Goal: Task Accomplishment & Management: Manage account settings

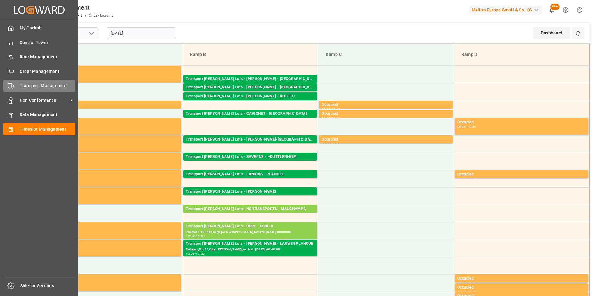
click at [44, 83] on span "Transport Management" at bounding box center [48, 86] width 56 height 7
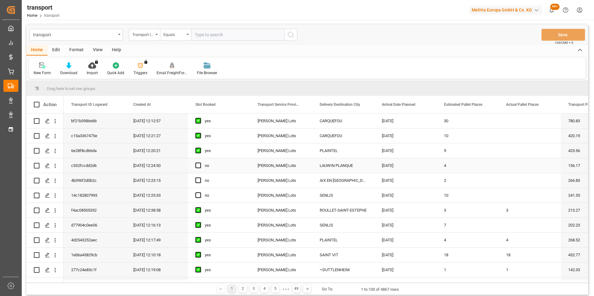
click at [54, 165] on icon "open menu" at bounding box center [55, 166] width 7 height 7
click at [92, 178] on span "Open in new tab" at bounding box center [96, 179] width 57 height 7
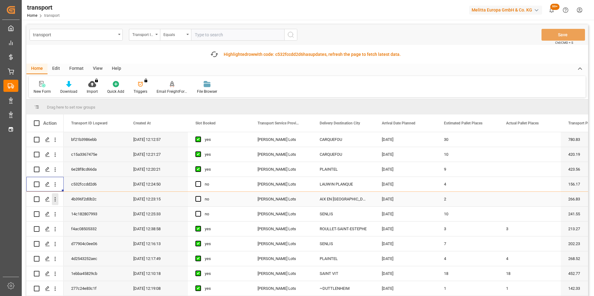
click at [57, 198] on icon "open menu" at bounding box center [55, 199] width 7 height 7
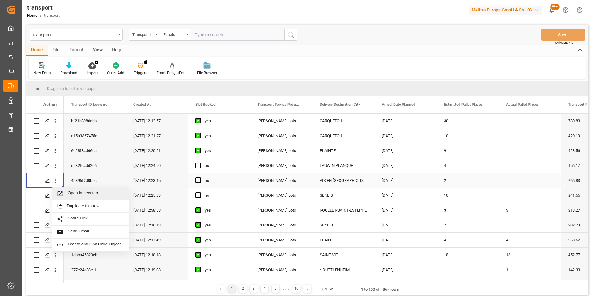
click at [91, 194] on span "Open in new tab" at bounding box center [96, 194] width 57 height 7
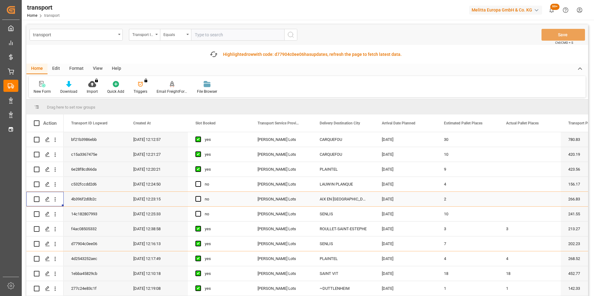
click at [227, 35] on input "text" at bounding box center [237, 35] width 93 height 12
paste input "2c24aca8b546"
type input "2c24aca8b546"
click at [291, 37] on circle "search button" at bounding box center [290, 34] width 5 height 5
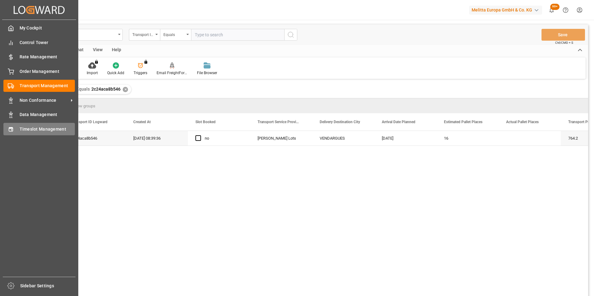
click at [37, 129] on span "Timeslot Management" at bounding box center [48, 129] width 56 height 7
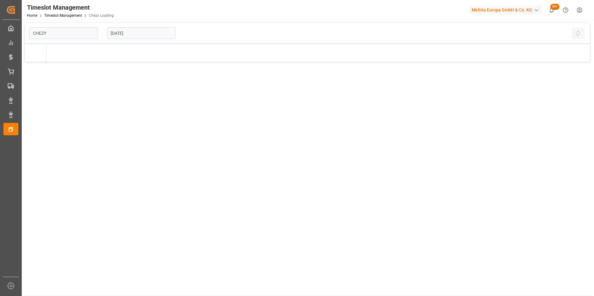
type input "Chezy Loading"
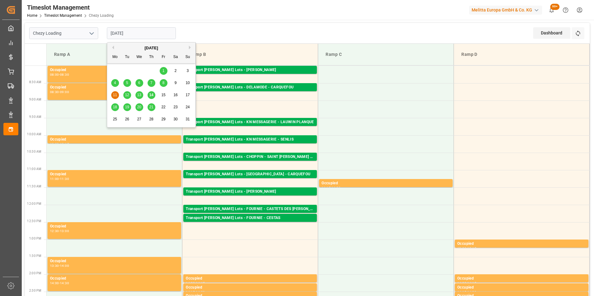
click at [138, 31] on input "[DATE]" at bounding box center [141, 33] width 69 height 12
click at [152, 95] on span "14" at bounding box center [151, 95] width 4 height 4
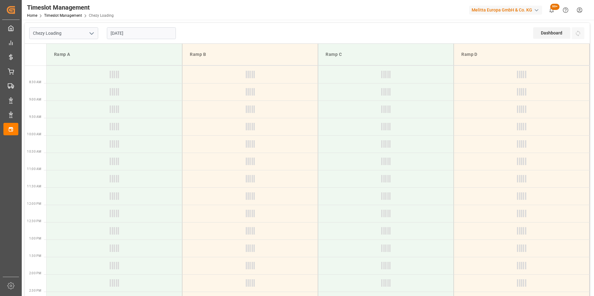
type input "[DATE]"
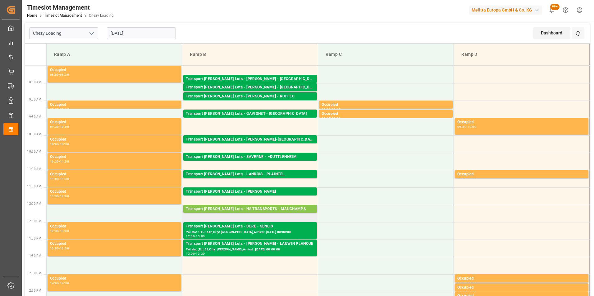
click at [279, 208] on div "Transport Kuehne Lots - NS TRANSPORTS - MAUCHAMPS" at bounding box center [250, 209] width 129 height 6
click at [295, 212] on div "Pallets: 4,TU: 82,City: [GEOGRAPHIC_DATA],Arrival: [DATE] 00:00:00" at bounding box center [250, 214] width 129 height 5
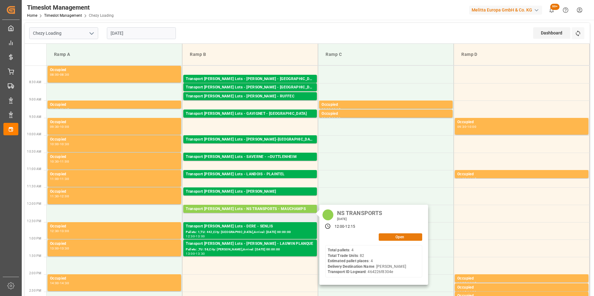
click at [387, 237] on button "Open" at bounding box center [400, 237] width 43 height 7
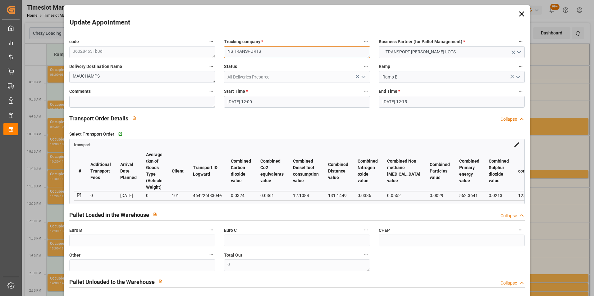
click at [148, 53] on div "code 360284631b3d Trucking company * NS TRANSPORTS Business Partner (for Pallet…" at bounding box center [297, 188] width 464 height 306
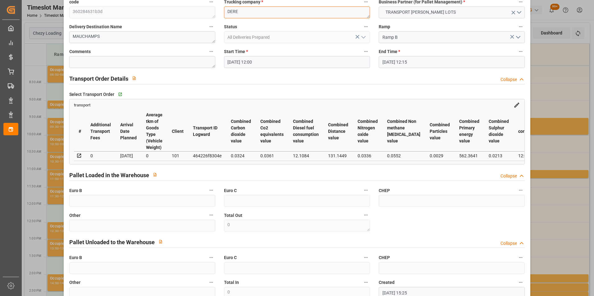
scroll to position [80, 0]
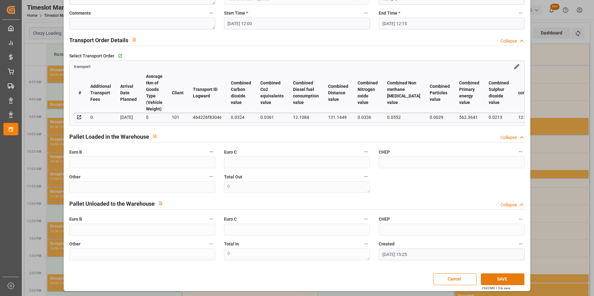
type textarea "DERE"
click at [491, 278] on button "SAVE" at bounding box center [502, 280] width 43 height 12
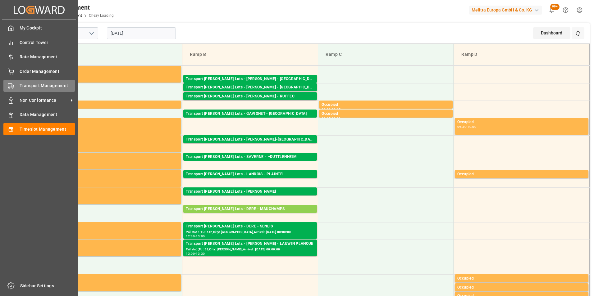
click at [46, 86] on span "Transport Management" at bounding box center [48, 86] width 56 height 7
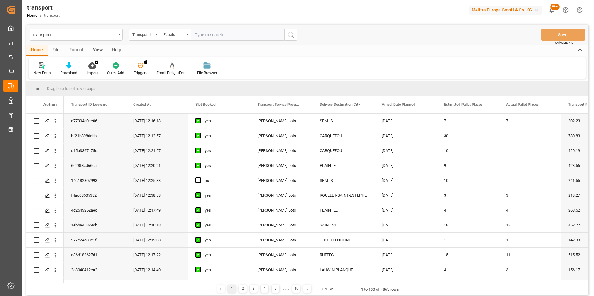
click at [229, 32] on input "text" at bounding box center [237, 35] width 93 height 12
paste input "2c24aca8b546"
type input "2c24aca8b546"
click at [292, 33] on circle "search button" at bounding box center [290, 34] width 5 height 5
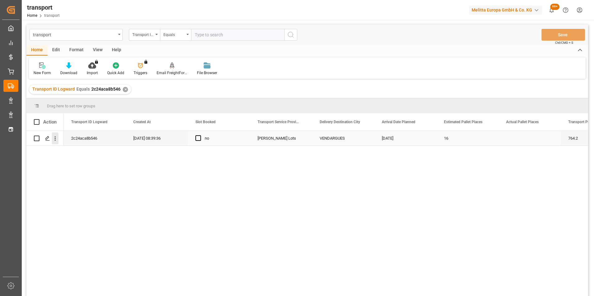
click at [54, 141] on icon "open menu" at bounding box center [55, 138] width 7 height 7
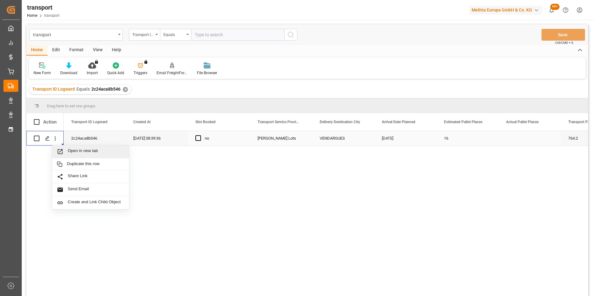
click at [89, 153] on span "Open in new tab" at bounding box center [96, 151] width 57 height 7
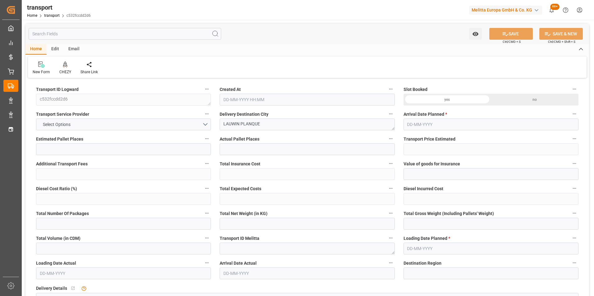
type input "4"
type input "156.17"
type input "0"
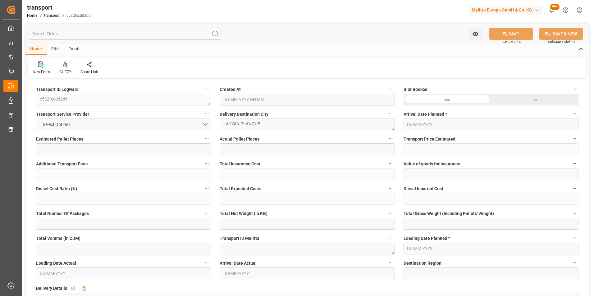
type input "156.17"
type input "0"
type input "371.256"
type input "479.548"
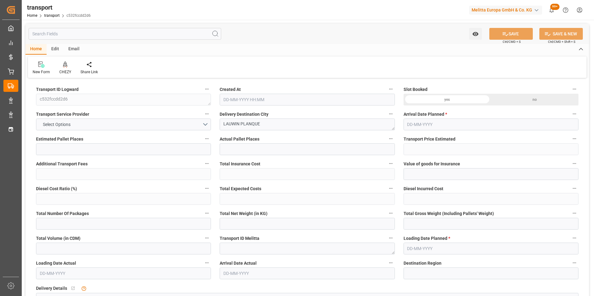
type input "1038.633"
type input "59"
type input "0"
type input "101"
type input "4"
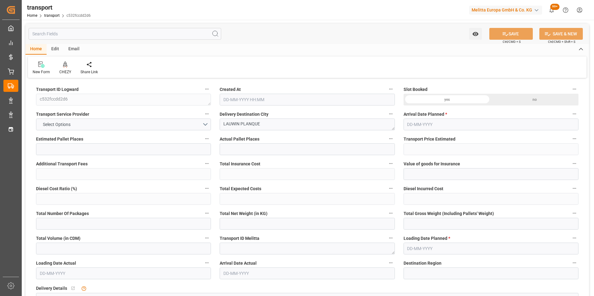
type input "101"
type input "387.548"
type input "0"
type input "4710.8598"
type input "0"
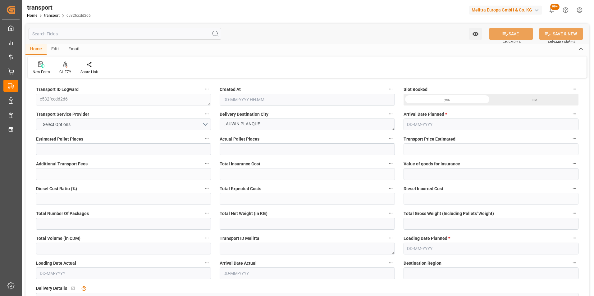
type input "0"
type input "21"
type input "35"
type input "14-08-2025 12:24"
type input "22-08-2025"
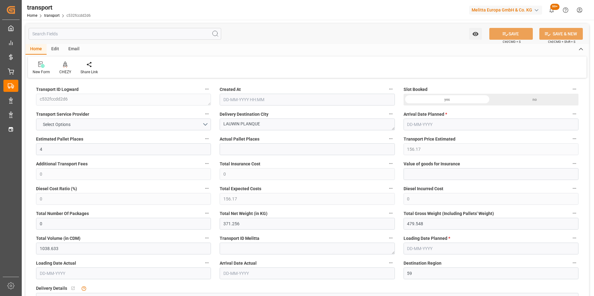
type input "[DATE]"
click at [67, 66] on icon at bounding box center [65, 63] width 4 height 5
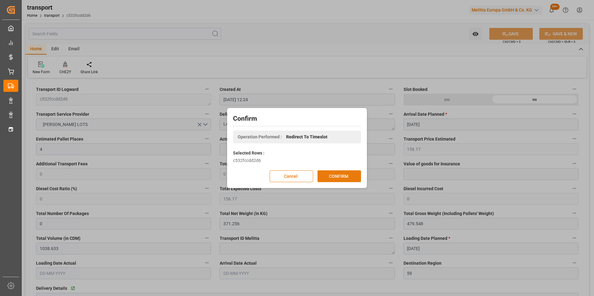
click at [335, 179] on button "CONFIRM" at bounding box center [338, 176] width 43 height 12
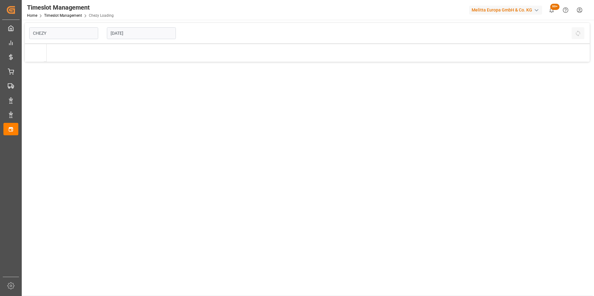
type input "Chezy Loading"
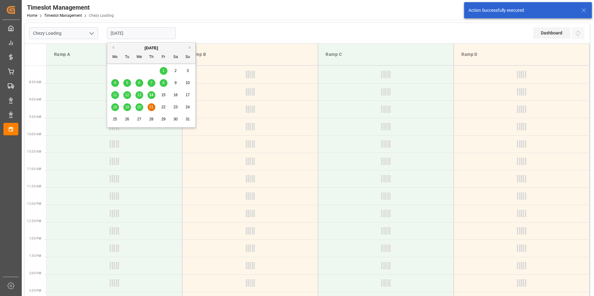
click at [120, 33] on input "[DATE]" at bounding box center [141, 33] width 69 height 12
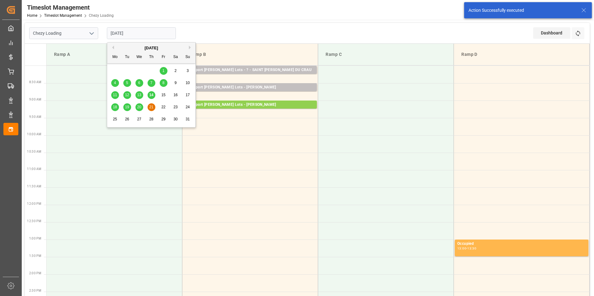
click at [140, 107] on span "20" at bounding box center [139, 107] width 4 height 4
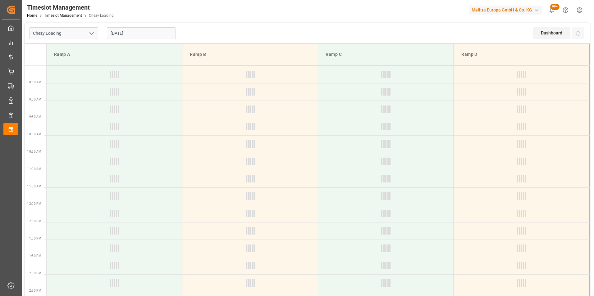
click at [133, 34] on input "20-08-2025" at bounding box center [141, 33] width 69 height 12
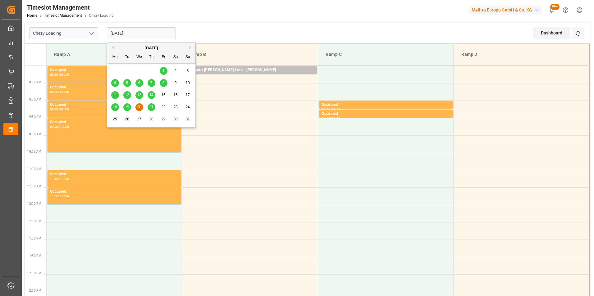
click at [152, 106] on span "21" at bounding box center [151, 107] width 4 height 4
type input "[DATE]"
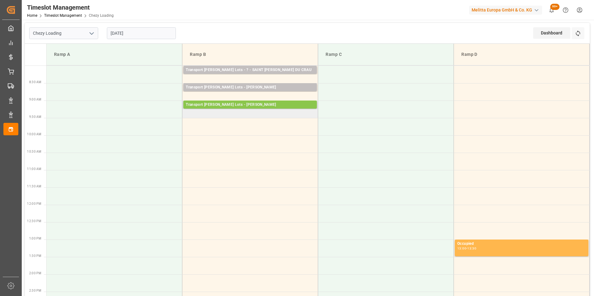
click at [260, 105] on div "Transport Kuehne Lots - LEBLANC - HENIN BEAUMONT" at bounding box center [250, 105] width 129 height 6
click at [257, 114] on td "Transport Kuehne Lots - LEBLANC - HENIN BEAUMONT Pallets: 4,TU: 128,City: HENIN…" at bounding box center [250, 109] width 136 height 17
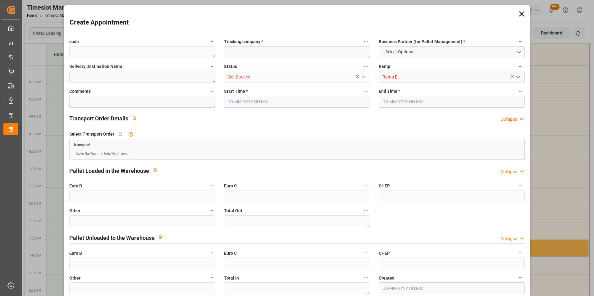
type input "0"
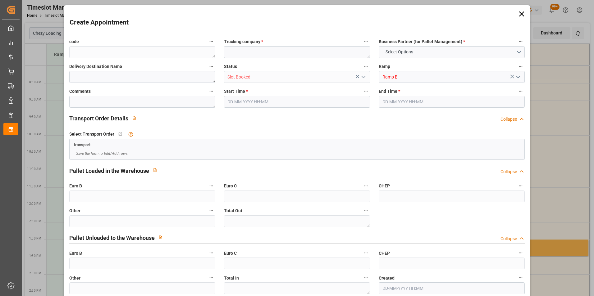
type input "0"
type input "21-08-2025 09:15"
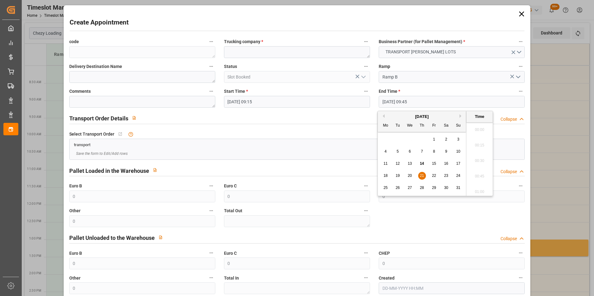
click at [393, 103] on input "21-08-2025 09:45" at bounding box center [452, 102] width 146 height 12
click at [422, 172] on div "21" at bounding box center [422, 176] width 8 height 8
click at [482, 139] on li "09:30" at bounding box center [479, 144] width 26 height 16
type input "21-08-2025 09:30"
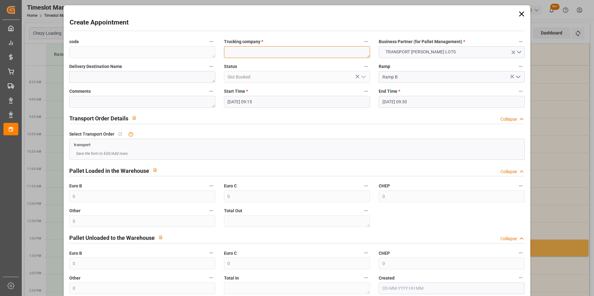
click at [245, 51] on textarea at bounding box center [297, 52] width 146 height 12
type textarea "LEBLANC"
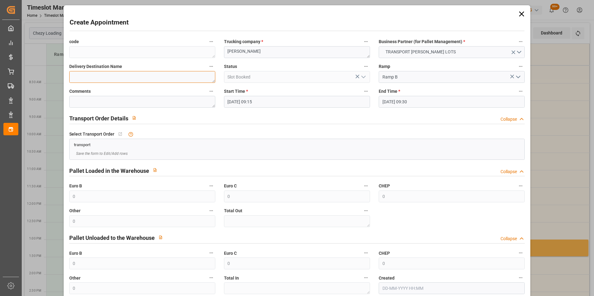
click at [178, 74] on textarea at bounding box center [142, 77] width 146 height 12
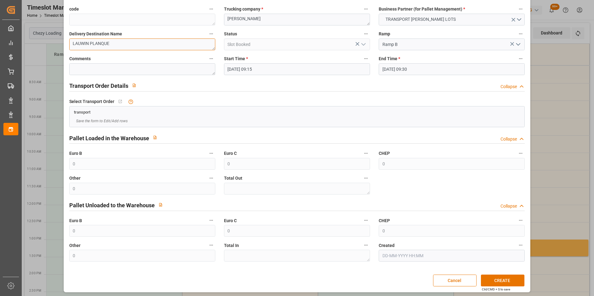
scroll to position [34, 0]
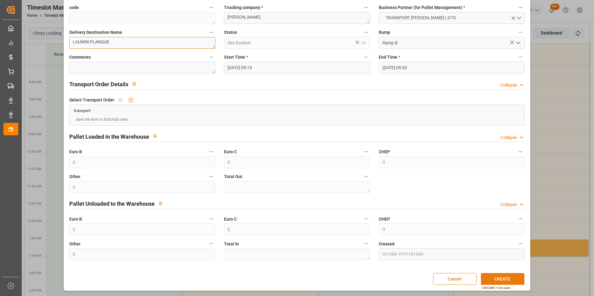
type textarea "LAUWIN PLANQUE"
click at [488, 280] on button "CREATE" at bounding box center [502, 279] width 43 height 12
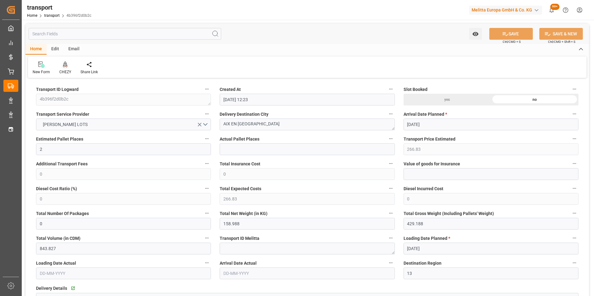
click at [67, 67] on icon at bounding box center [65, 64] width 4 height 6
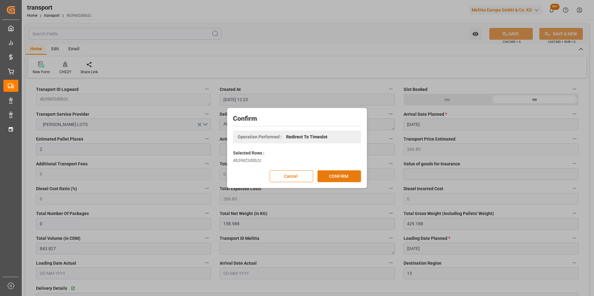
click at [333, 177] on button "CONFIRM" at bounding box center [338, 176] width 43 height 12
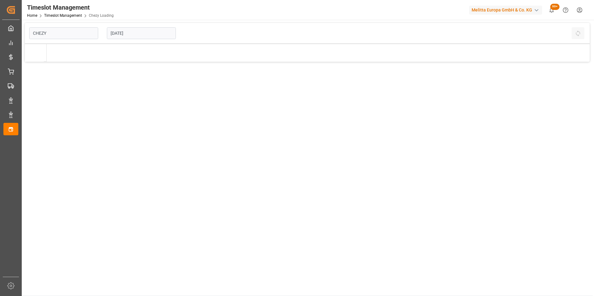
type input "Chezy Loading"
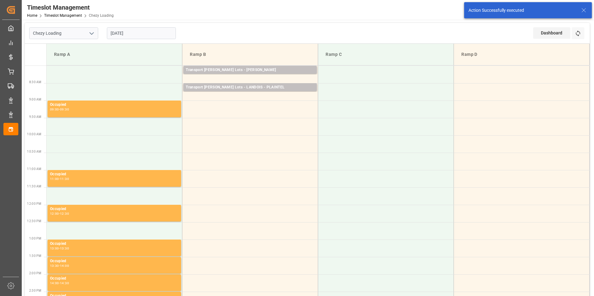
click at [123, 33] on input "[DATE]" at bounding box center [141, 33] width 69 height 12
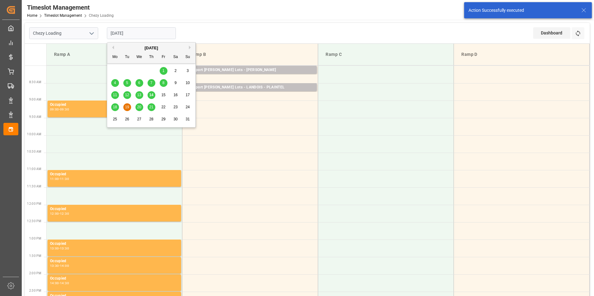
click at [114, 105] on span "18" at bounding box center [115, 107] width 4 height 4
type input "[DATE]"
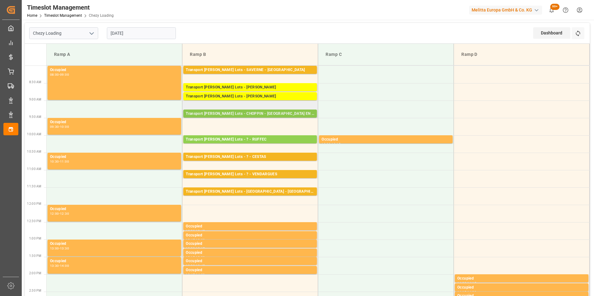
click at [262, 113] on div "Transport Kuehne Lots - CHOPPIN - AIX EN PROVENCE" at bounding box center [250, 114] width 129 height 6
click at [280, 113] on div "Transport Kuehne Lots - CHOPPIN - AIX EN PROVENCE" at bounding box center [250, 114] width 129 height 6
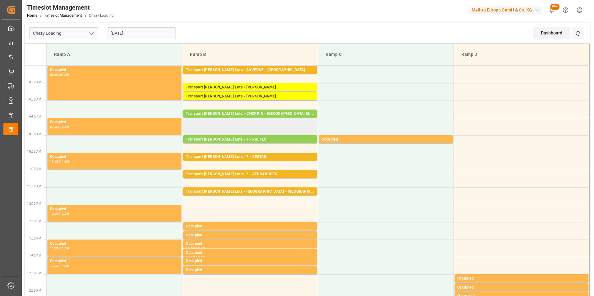
click at [279, 122] on td at bounding box center [250, 126] width 136 height 17
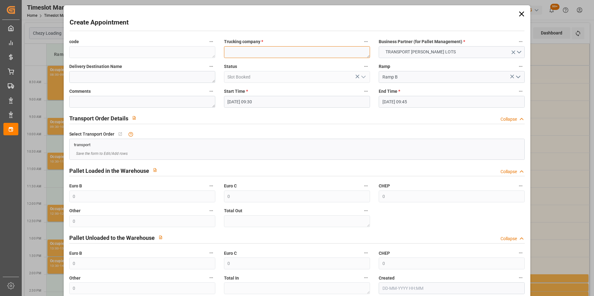
click at [253, 52] on textarea at bounding box center [297, 52] width 146 height 12
type textarea "CHOPPIN"
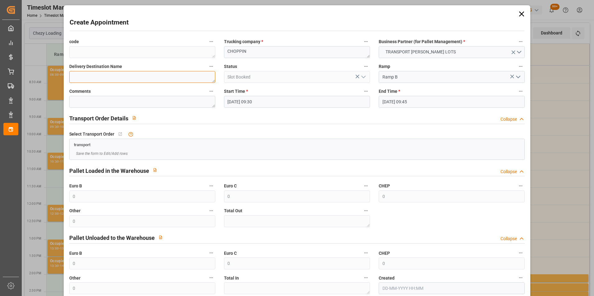
click at [146, 81] on textarea at bounding box center [142, 77] width 146 height 12
click at [152, 73] on textarea at bounding box center [142, 77] width 146 height 12
drag, startPoint x: 122, startPoint y: 74, endPoint x: 43, endPoint y: 74, distance: 79.8
click at [43, 74] on div "Create Appointment code Trucking company * CHOPPIN Business Partner (for Pallet…" at bounding box center [297, 148] width 594 height 296
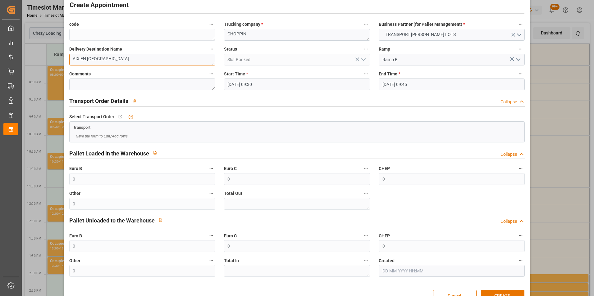
scroll to position [34, 0]
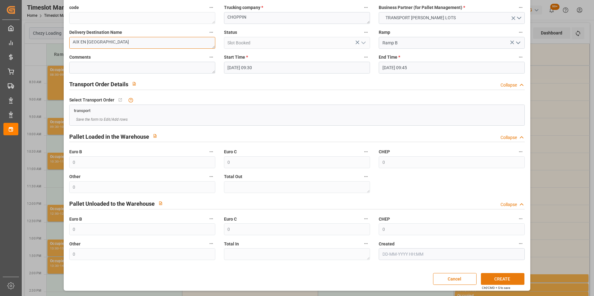
type textarea "AIX EN PROVENCE"
click at [491, 277] on button "CREATE" at bounding box center [502, 279] width 43 height 12
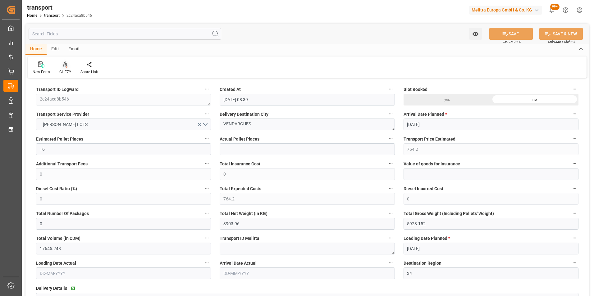
click at [67, 66] on div at bounding box center [65, 64] width 12 height 7
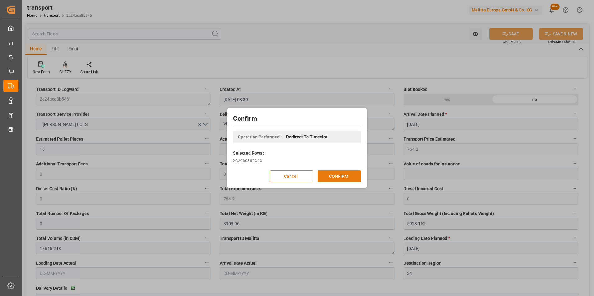
click at [335, 175] on button "CONFIRM" at bounding box center [338, 176] width 43 height 12
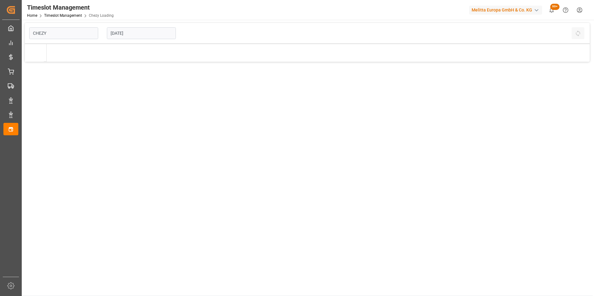
type input "Chezy Loading"
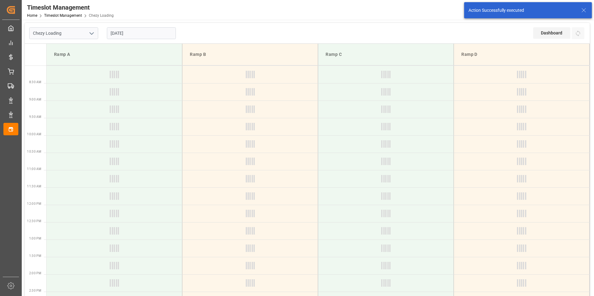
click at [123, 32] on input "[DATE]" at bounding box center [141, 33] width 69 height 12
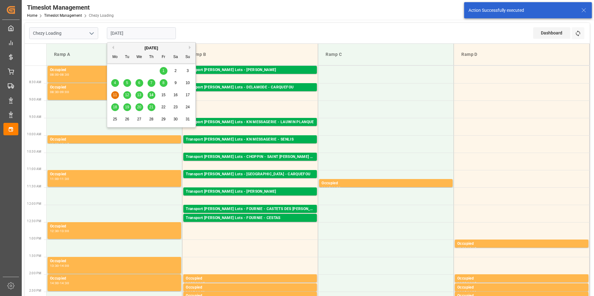
click at [115, 107] on span "18" at bounding box center [115, 107] width 4 height 4
type input "[DATE]"
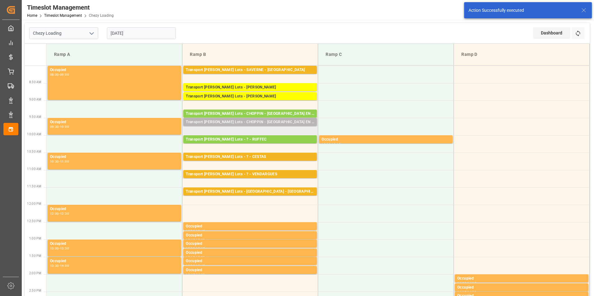
click at [253, 125] on div "Transport [PERSON_NAME] Lots - CHOPPIN - [GEOGRAPHIC_DATA] EN [GEOGRAPHIC_DATA]" at bounding box center [250, 122] width 129 height 6
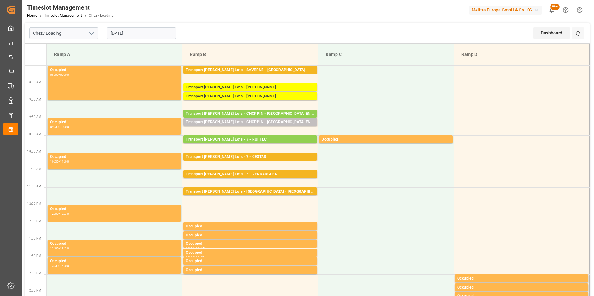
click at [255, 131] on td "Transport [PERSON_NAME] Lots - CHOPPIN - [GEOGRAPHIC_DATA]: ,TU: 101,City: [GEO…" at bounding box center [250, 126] width 136 height 17
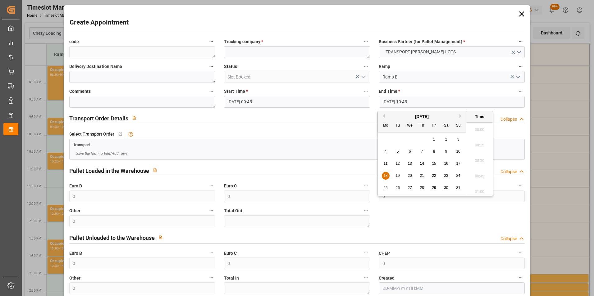
click at [395, 100] on input "[DATE] 10:45" at bounding box center [452, 102] width 146 height 12
click at [386, 178] on span "18" at bounding box center [385, 176] width 4 height 4
click at [481, 172] on li "10:00" at bounding box center [479, 175] width 26 height 16
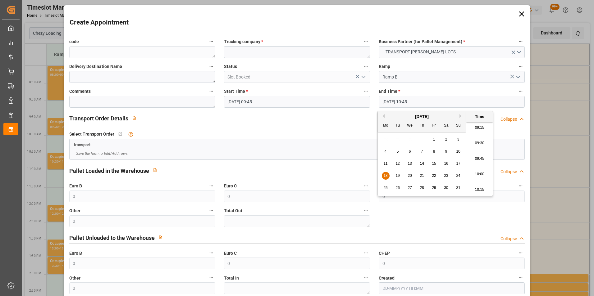
type input "18-08-2025 10:00"
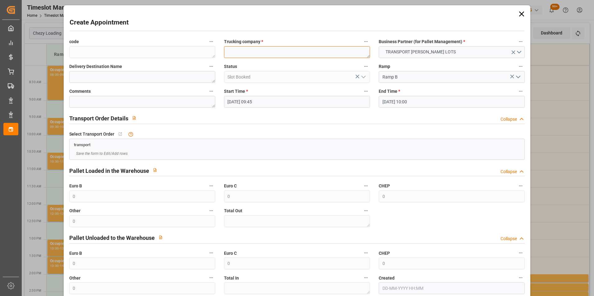
click at [250, 55] on textarea at bounding box center [297, 52] width 146 height 12
type textarea "CHOPPIN"
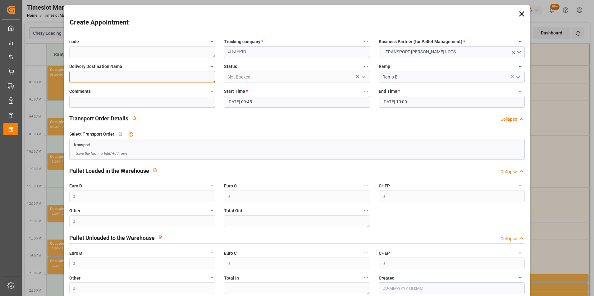
click at [192, 78] on textarea at bounding box center [142, 77] width 146 height 12
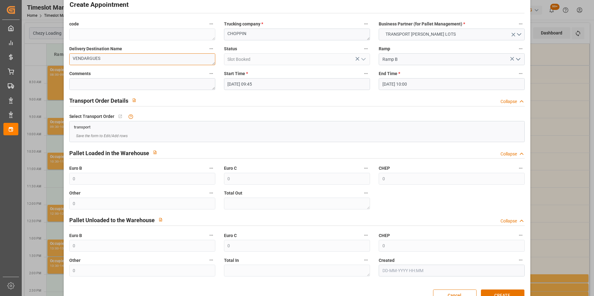
scroll to position [34, 0]
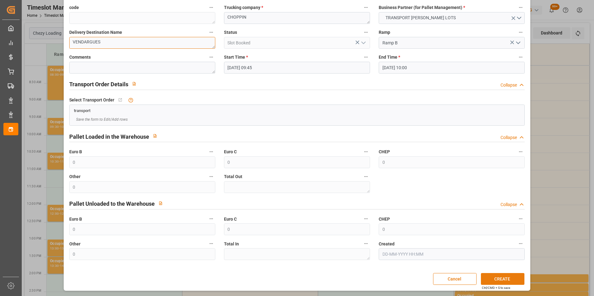
type textarea "VENDARGUES"
click at [496, 280] on button "CREATE" at bounding box center [502, 279] width 43 height 12
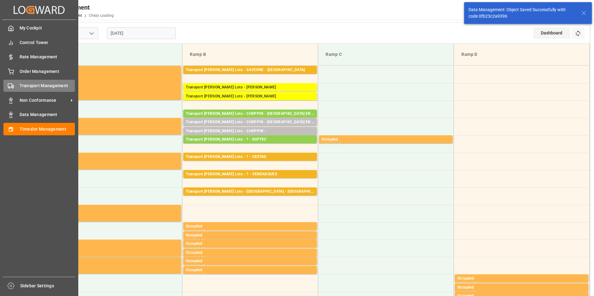
click at [37, 85] on span "Transport Management" at bounding box center [48, 86] width 56 height 7
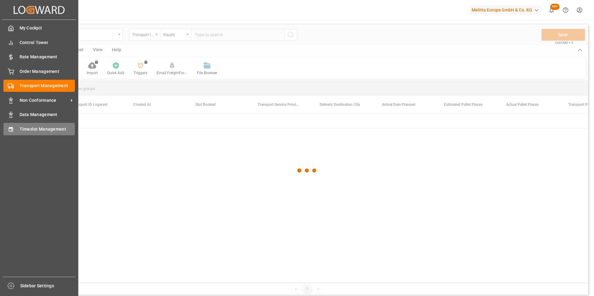
click at [31, 129] on span "Timeslot Management" at bounding box center [48, 129] width 56 height 7
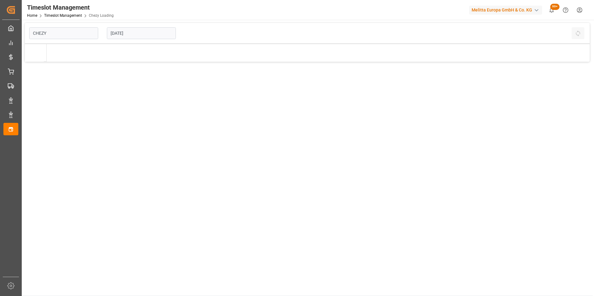
type input "Chezy Loading"
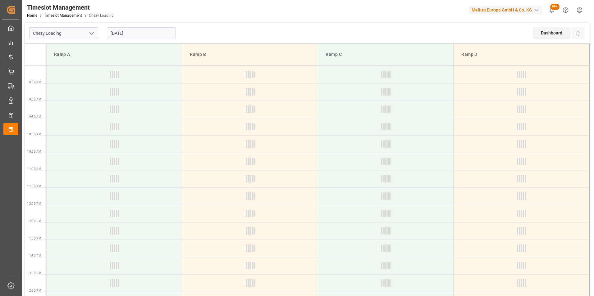
click at [125, 33] on input "11-08-2025" at bounding box center [141, 33] width 69 height 12
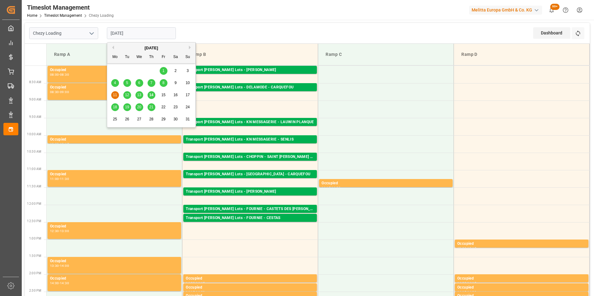
click at [115, 107] on span "18" at bounding box center [115, 107] width 4 height 4
type input "[DATE]"
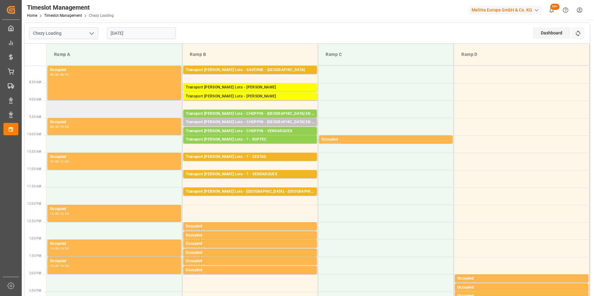
click at [126, 106] on td at bounding box center [115, 109] width 136 height 17
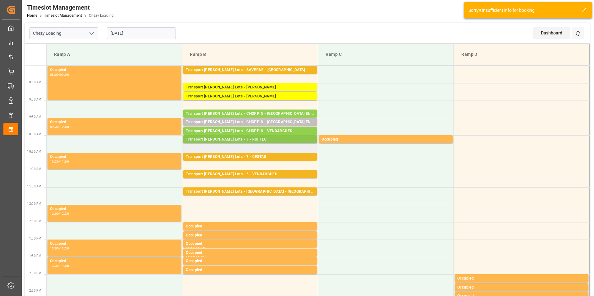
click at [256, 137] on div "Transport Kuehne Lots - ? - RUFFEC" at bounding box center [250, 140] width 129 height 6
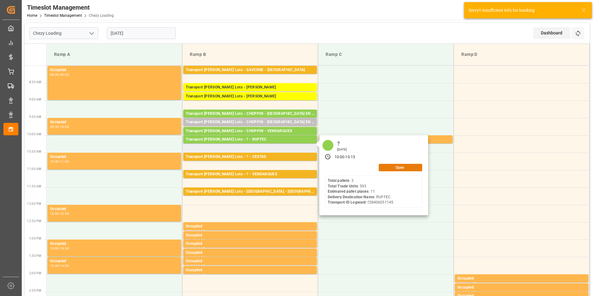
click at [390, 166] on button "Open" at bounding box center [400, 167] width 43 height 7
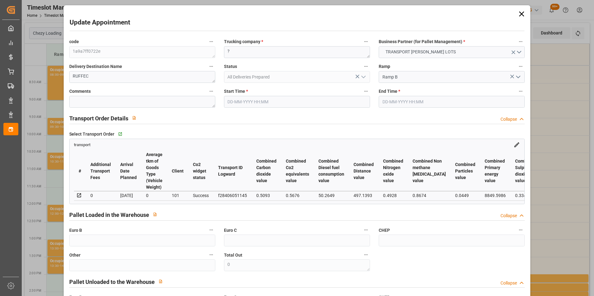
type input "18-08-2025 10:00"
type input "18-08-2025 10:15"
type input "05-08-2025 15:35"
type input "05-08-2025 12:40"
type input "11-08-2025"
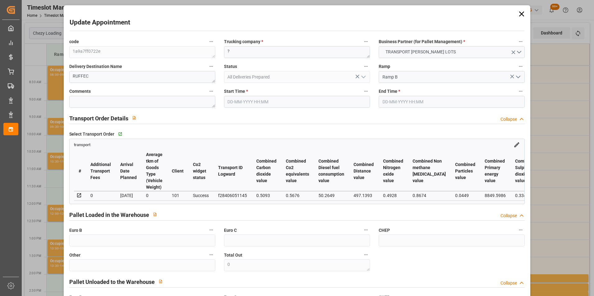
type input "07-08-2025"
type input "12-08-2025"
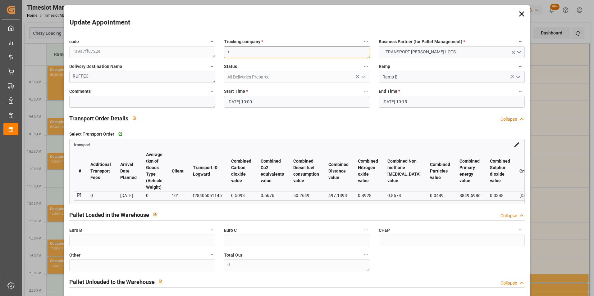
click at [210, 53] on div "code 1a9a7ff0722e Trucking company * ? Business Partner (for Pallet Management)…" at bounding box center [297, 188] width 464 height 306
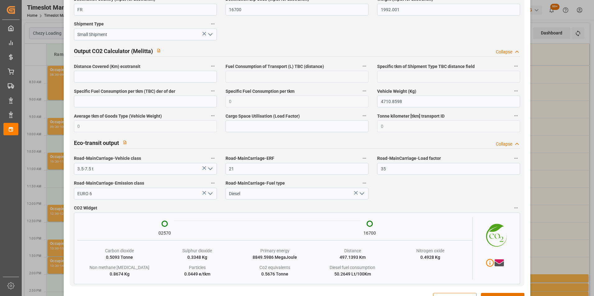
scroll to position [1042, 0]
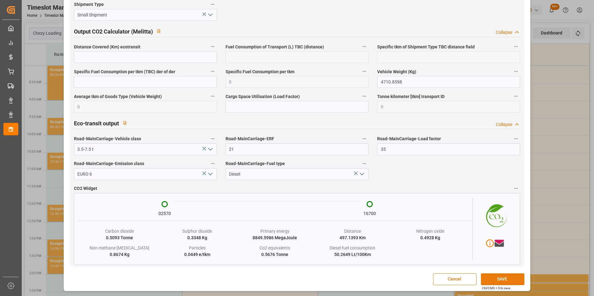
type textarea "COMMANDE ANNULEE"
click at [486, 278] on button "SAVE" at bounding box center [502, 280] width 43 height 12
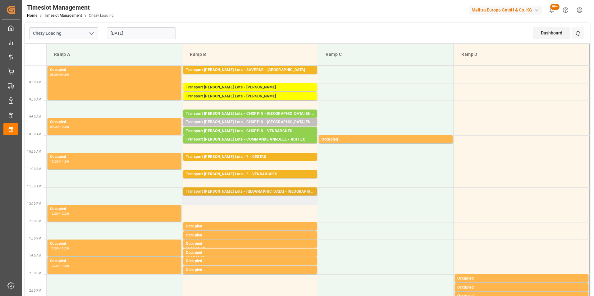
click at [262, 190] on div "Transport Kuehne Lots - FOURNIE - CASTELNAUDARY" at bounding box center [250, 192] width 129 height 6
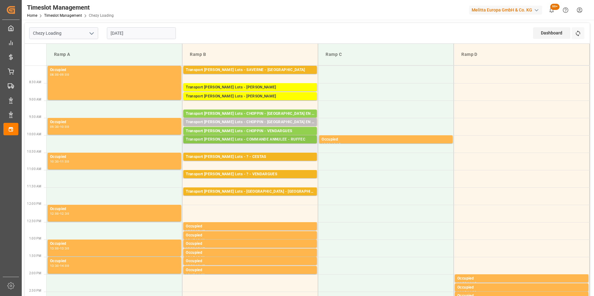
click at [291, 140] on div "Transport Kuehne Lots - COMMANDE ANNULEE - RUFFEC" at bounding box center [250, 140] width 129 height 6
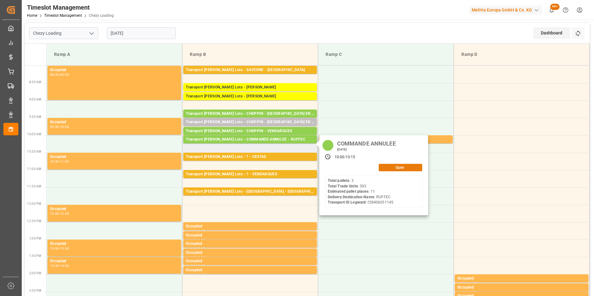
click at [403, 166] on button "Open" at bounding box center [400, 167] width 43 height 7
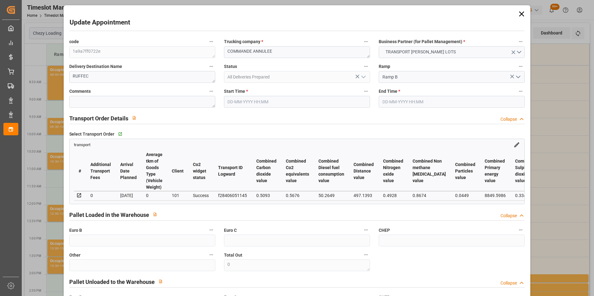
type input "18-08-2025 10:00"
type input "18-08-2025 10:15"
type input "05-08-2025 15:35"
type input "05-08-2025 12:40"
type input "11-08-2025"
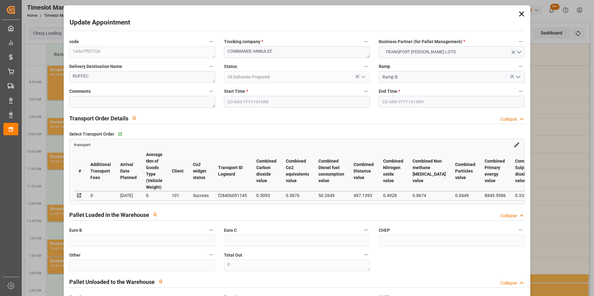
type input "07-08-2025"
type input "12-08-2025"
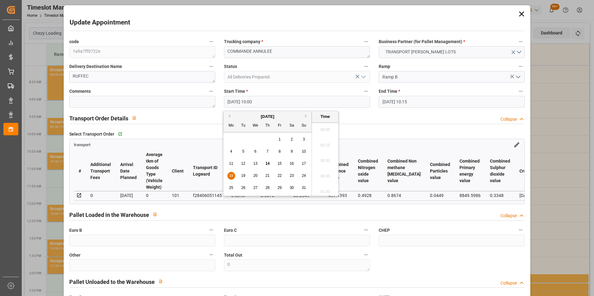
click at [233, 101] on input "18-08-2025 10:00" at bounding box center [297, 102] width 146 height 12
click at [229, 173] on div "18" at bounding box center [231, 175] width 8 height 7
click at [325, 158] on li "12:00" at bounding box center [325, 159] width 26 height 16
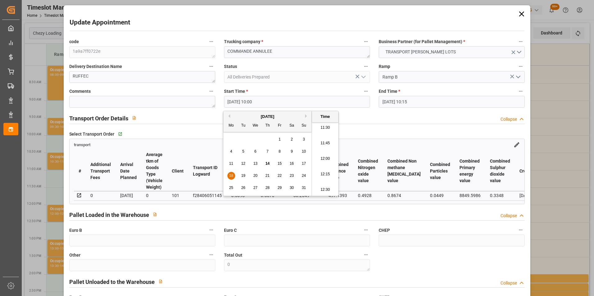
type input "18-08-2025 12:00"
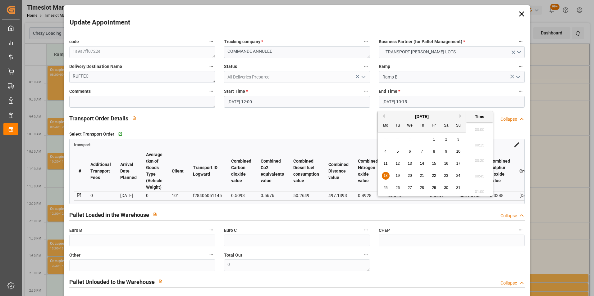
click at [390, 98] on input "18-08-2025 10:15" at bounding box center [452, 102] width 146 height 12
click at [386, 174] on span "18" at bounding box center [385, 176] width 4 height 4
click at [481, 126] on li "12:15" at bounding box center [479, 128] width 26 height 16
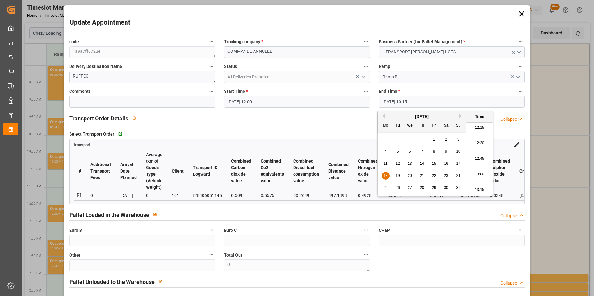
type input "18-08-2025 12:15"
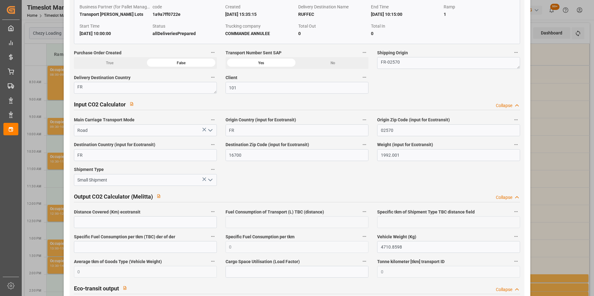
scroll to position [1042, 0]
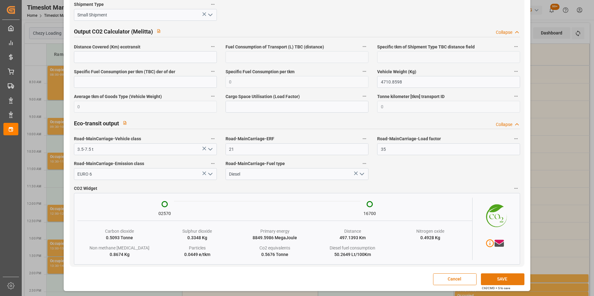
click at [500, 278] on button "SAVE" at bounding box center [502, 280] width 43 height 12
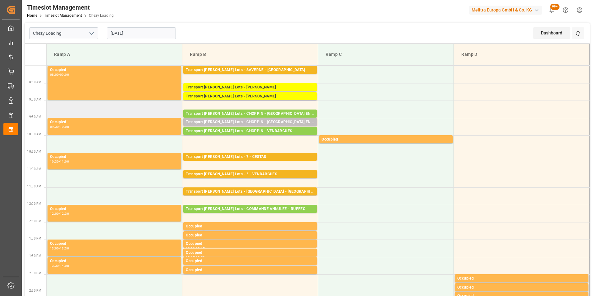
click at [119, 112] on td at bounding box center [115, 109] width 136 height 17
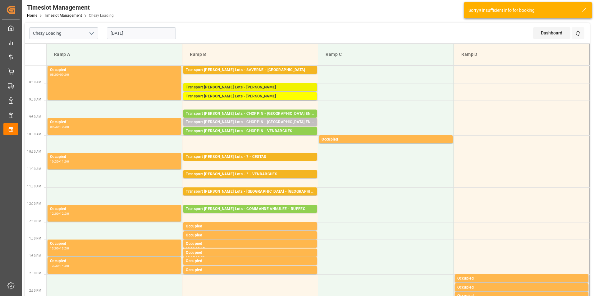
click at [279, 85] on div "Transport Kuehne Lots - ANTOINE - CARQUEFOU" at bounding box center [250, 87] width 129 height 6
click at [276, 87] on div "Transport Kuehne Lots - ANTOINE - CARQUEFOU" at bounding box center [250, 87] width 129 height 6
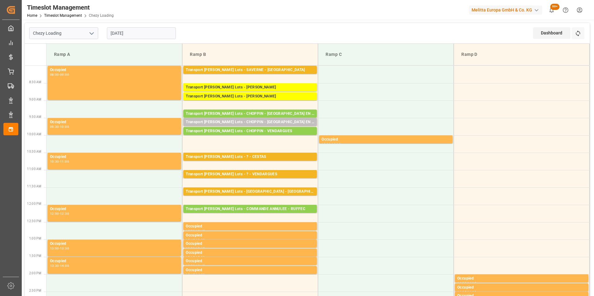
click at [276, 96] on div "Transport Kuehne Lots - ANTOINE - CARQUEFOU" at bounding box center [250, 96] width 129 height 6
click at [297, 122] on div "Transport Kuehne Lots - CHOPPIN - AIX EN PROVENCE" at bounding box center [250, 122] width 129 height 6
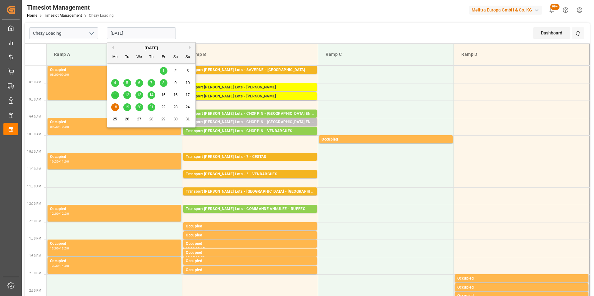
click at [128, 31] on input "18-08-2025" at bounding box center [141, 33] width 69 height 12
click at [152, 95] on span "14" at bounding box center [151, 95] width 4 height 4
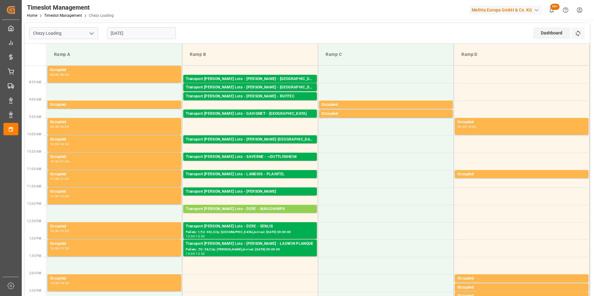
click at [128, 34] on input "[DATE]" at bounding box center [141, 33] width 69 height 12
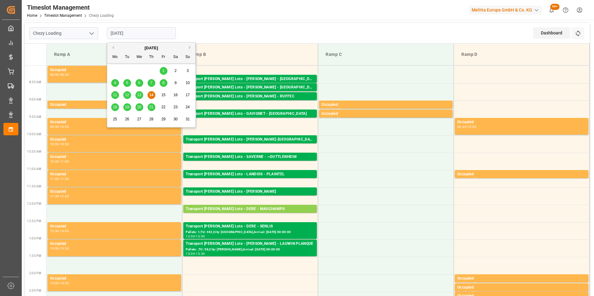
click at [126, 107] on span "19" at bounding box center [127, 107] width 4 height 4
type input "19-08-2025"
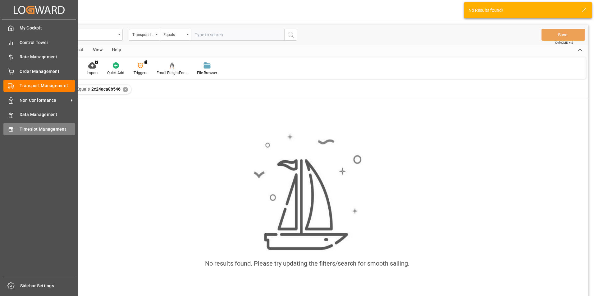
click at [34, 126] on span "Timeslot Management" at bounding box center [48, 129] width 56 height 7
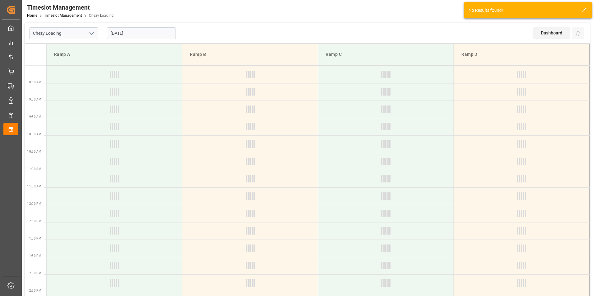
type input "Chezy Loading"
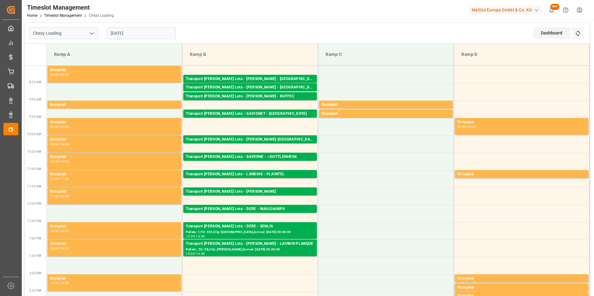
click at [128, 32] on input "[DATE]" at bounding box center [141, 33] width 69 height 12
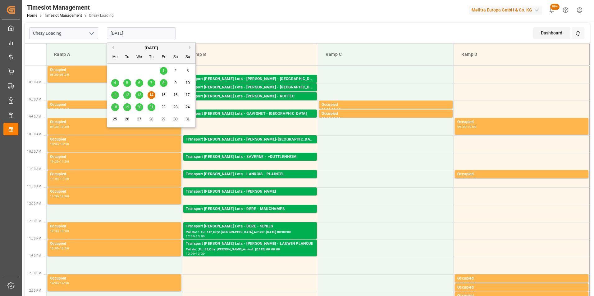
click at [113, 107] on span "18" at bounding box center [115, 107] width 4 height 4
type input "[DATE]"
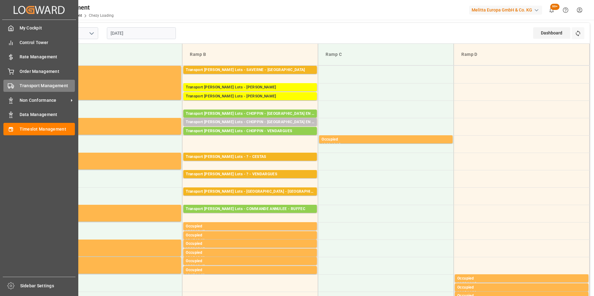
click at [36, 84] on span "Transport Management" at bounding box center [48, 86] width 56 height 7
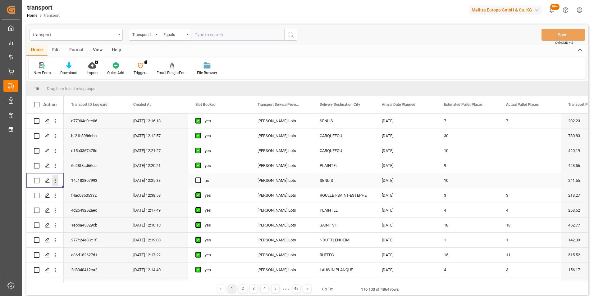
click at [56, 181] on icon "open menu" at bounding box center [55, 181] width 1 height 4
click at [89, 193] on span "Open in new tab" at bounding box center [96, 194] width 57 height 7
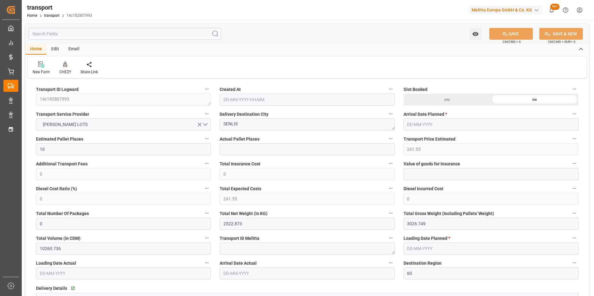
type input "[DATE] 12:25"
type input "[DATE]"
click at [112, 60] on div "New Form CHEZY Share Link" at bounding box center [307, 67] width 558 height 21
click at [65, 67] on icon at bounding box center [65, 64] width 4 height 6
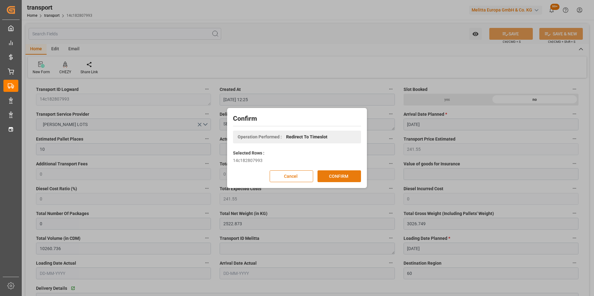
click at [338, 175] on button "CONFIRM" at bounding box center [338, 176] width 43 height 12
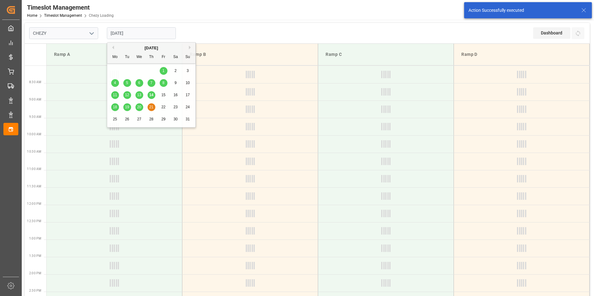
type input "Chezy Loading"
click at [117, 31] on input "[DATE]" at bounding box center [141, 33] width 69 height 12
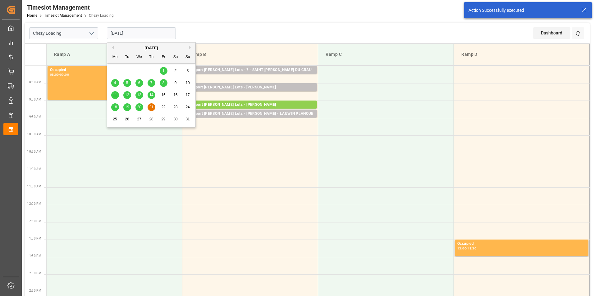
click at [152, 105] on span "21" at bounding box center [151, 107] width 4 height 4
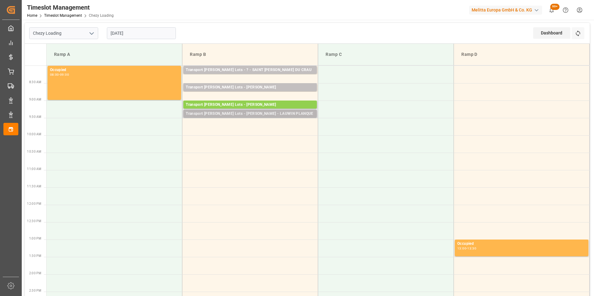
click at [264, 114] on div "Transport Kuehne Lots - LEBLANC - LAUWIN PLANQUE" at bounding box center [250, 114] width 129 height 6
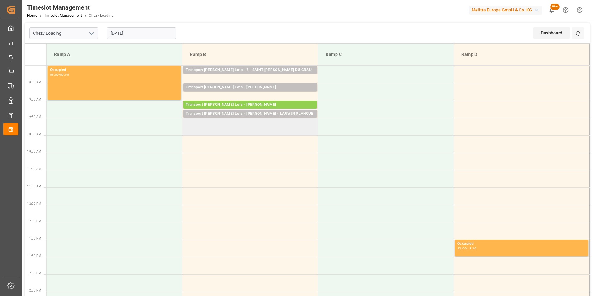
click at [262, 122] on td at bounding box center [250, 126] width 136 height 17
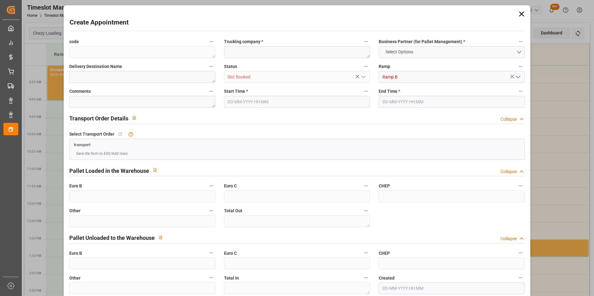
type input "0"
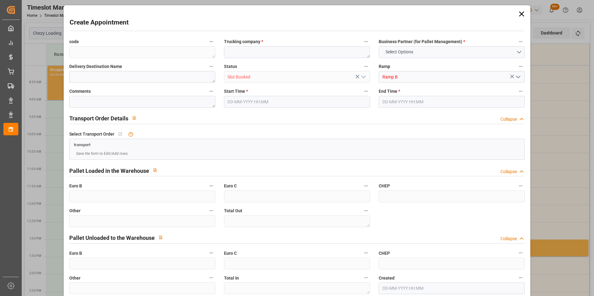
type input "0"
type input "21-08-2025 09:30"
type input "21-08-2025 10:00"
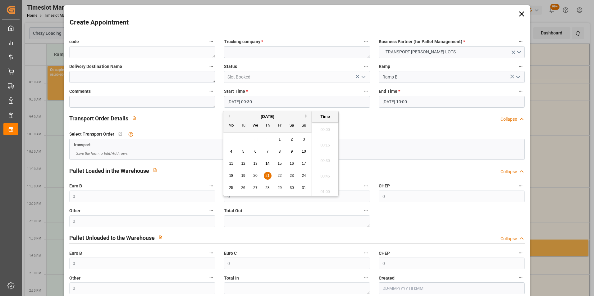
click at [254, 100] on input "21-08-2025 09:30" at bounding box center [297, 102] width 146 height 12
click at [268, 175] on span "21" at bounding box center [267, 176] width 4 height 4
click at [322, 172] on li "09:45" at bounding box center [325, 175] width 26 height 16
type input "21-08-2025 09:45"
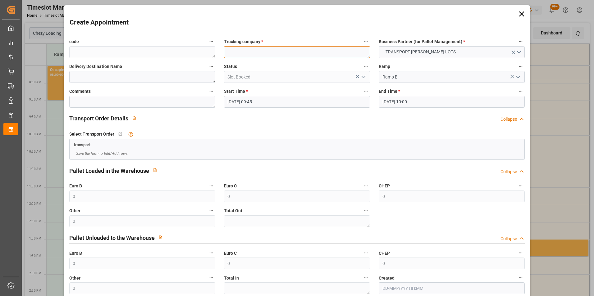
click at [259, 52] on textarea at bounding box center [297, 52] width 146 height 12
type textarea "DERE"
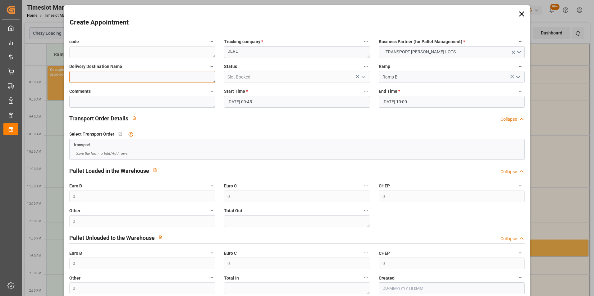
click at [147, 78] on textarea at bounding box center [142, 77] width 146 height 12
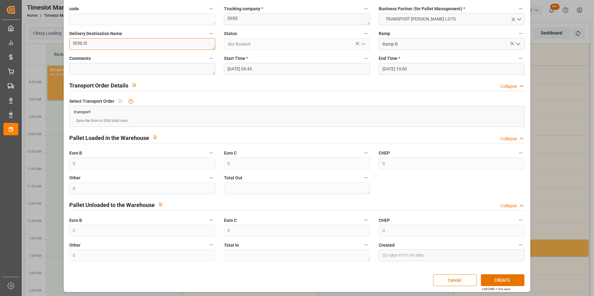
scroll to position [34, 0]
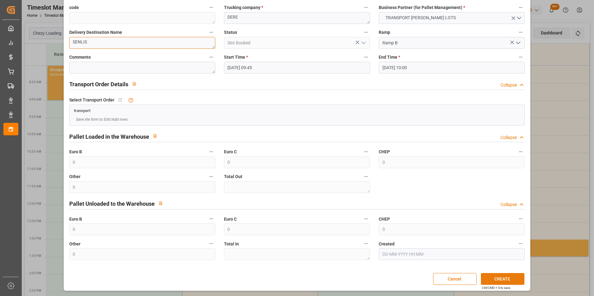
type textarea "SENLIS"
click at [482, 278] on button "CREATE" at bounding box center [502, 279] width 43 height 12
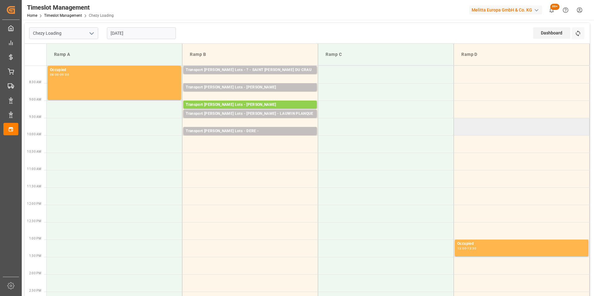
click at [457, 121] on td at bounding box center [522, 126] width 136 height 17
click at [122, 33] on input "[DATE]" at bounding box center [141, 33] width 69 height 12
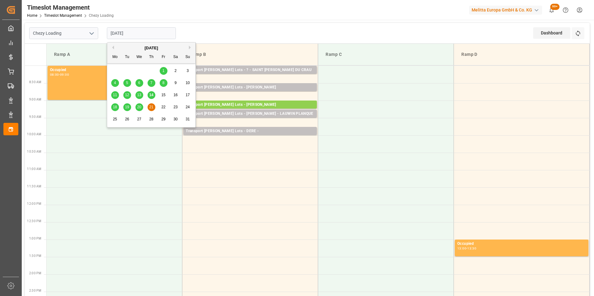
click at [125, 94] on span "12" at bounding box center [127, 95] width 4 height 4
type input "12-08-2025"
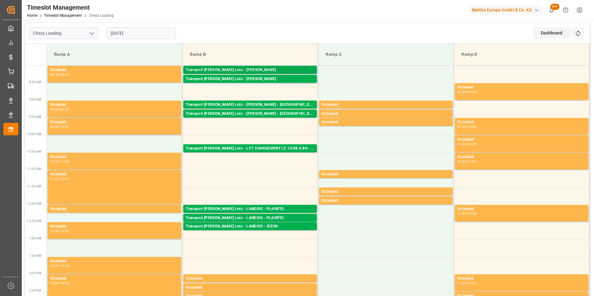
click at [259, 70] on div "Transport Kuehne Lots - ANTOINE - CARQUEFOU" at bounding box center [250, 70] width 129 height 6
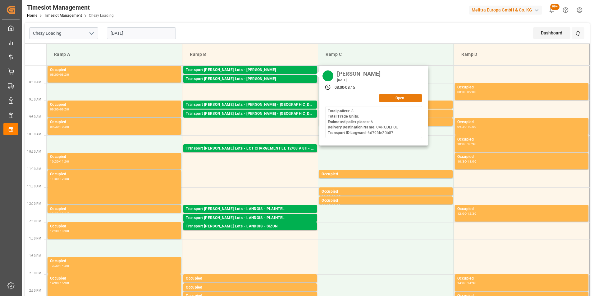
click at [398, 100] on button "Open" at bounding box center [400, 97] width 43 height 7
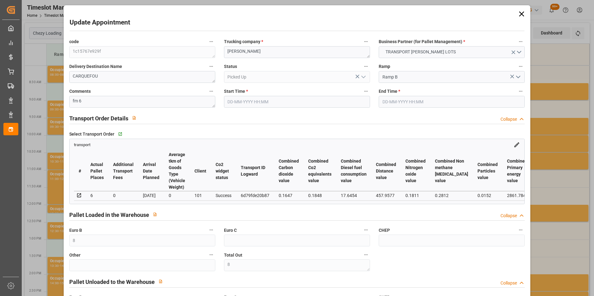
type input "8"
type input "6"
type input "297.73"
type input "0"
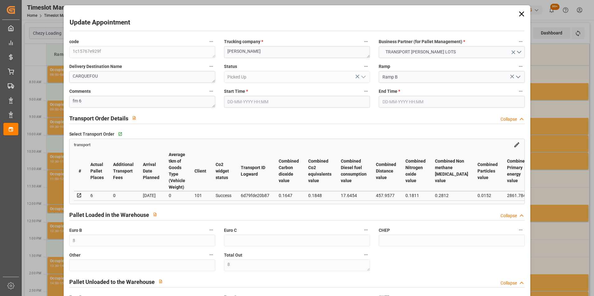
type input "0"
type input "297.73"
type input "0"
type input "8"
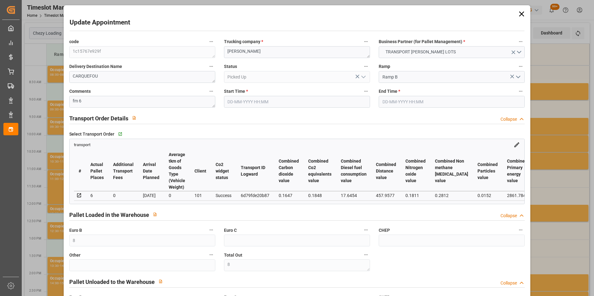
type input "2740.272"
type input "3493"
type input "7287.6"
type input "44"
type input "8"
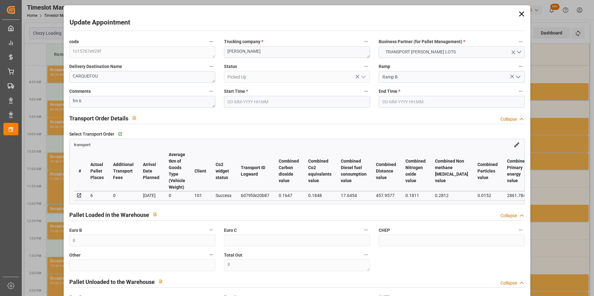
type input "0"
type input "8"
type input "101"
type input "3180.384"
type input "0"
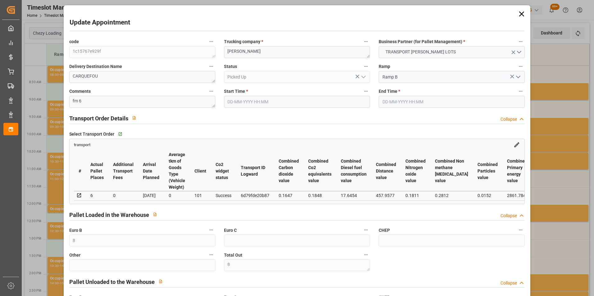
type input "4710.8598"
type input "0"
type input "21"
type input "35"
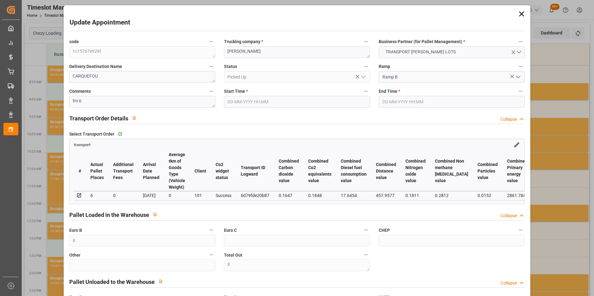
type input "12-08-2025 08:00"
type input "12-08-2025 08:15"
type input "06-08-2025 15:20"
type input "06-08-2025 12:40"
type input "13-08-2025"
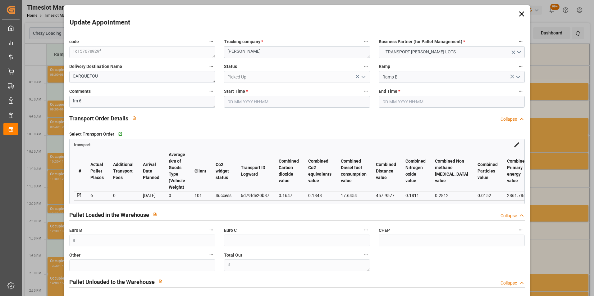
type input "11-08-2025"
type input "12-08-2025"
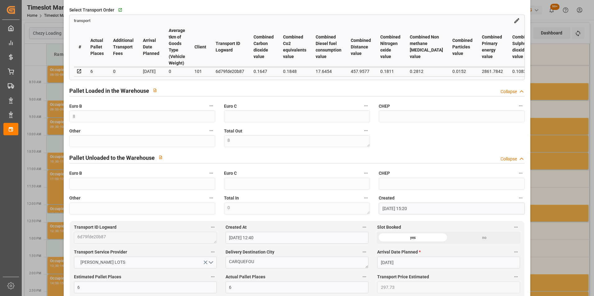
scroll to position [186, 0]
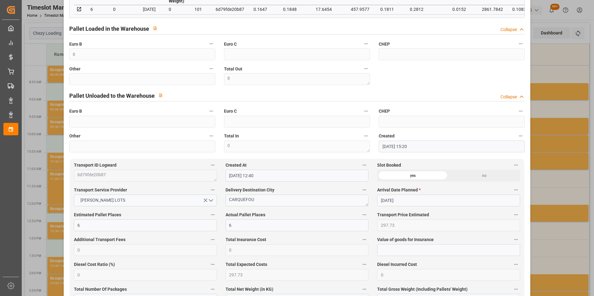
click at [534, 95] on div "Update Appointment code 1c15767e929f Trucking company * ANTOINE Business Partne…" at bounding box center [297, 148] width 594 height 296
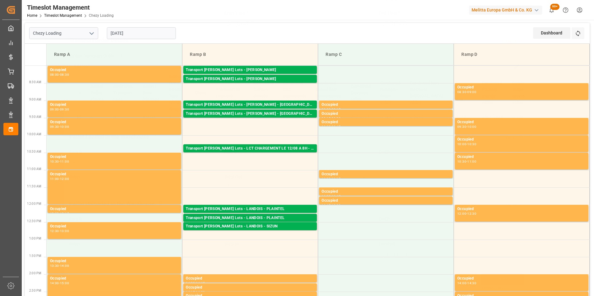
scroll to position [80, 0]
click at [270, 210] on div "Transport Kuehne Lots - LANDOIS - PLAINTEL" at bounding box center [250, 209] width 129 height 6
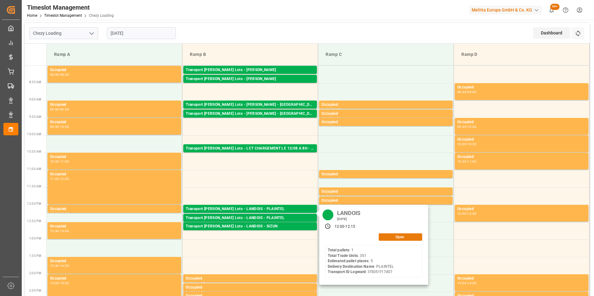
click at [388, 238] on button "Open" at bounding box center [400, 237] width 43 height 7
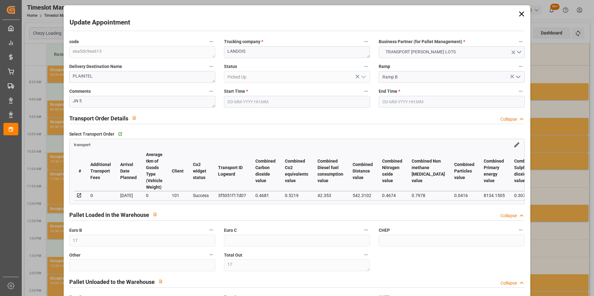
type input "17"
type input "22"
type input "5"
type input "323.57"
type input "0"
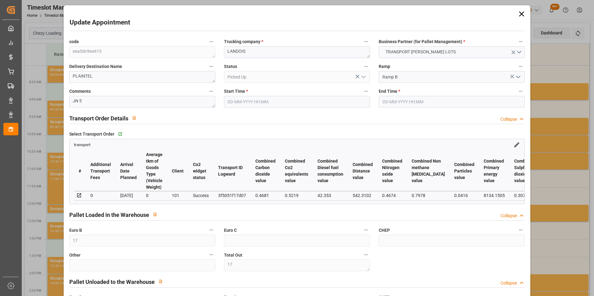
type input "0"
type input "323.57"
type input "0"
type input "17"
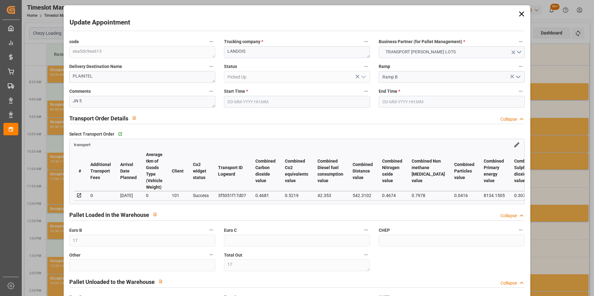
type input "1489.676"
type input "2133.952"
type input "4876.608"
type input "22"
type input "1"
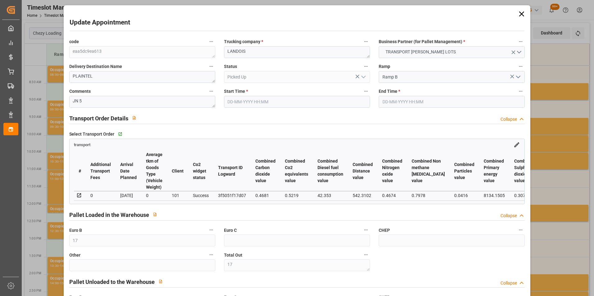
type input "351"
type input "17"
type input "101"
type input "1715.04"
type input "0"
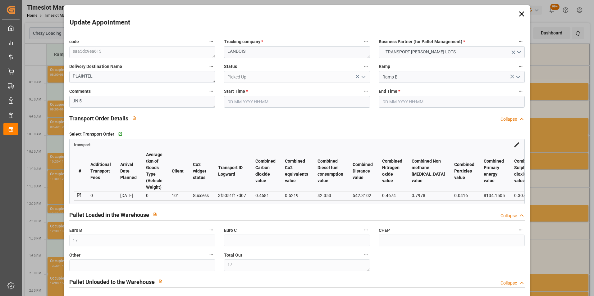
type input "4710.8598"
type input "0"
type input "21"
type input "35"
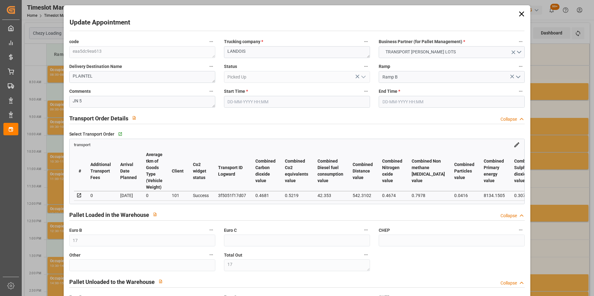
type input "12-08-2025 12:00"
type input "12-08-2025 12:15"
type input "08-08-2025 15:00"
type input "08-08-2025 12:33"
type input "13-08-2025"
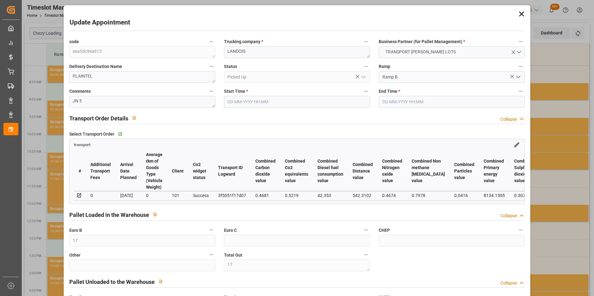
type input "11-08-2025"
type input "12-08-2025"
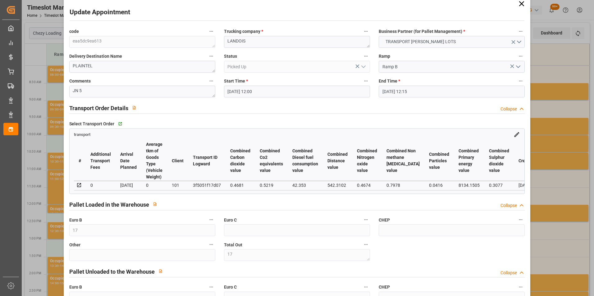
scroll to position [0, 0]
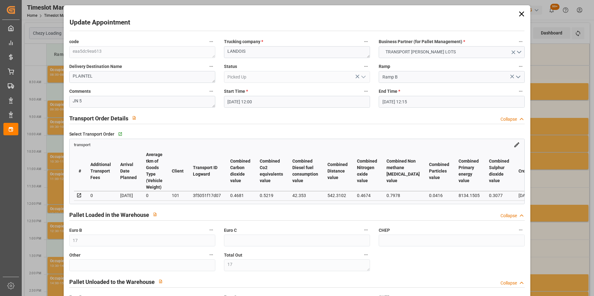
drag, startPoint x: 114, startPoint y: 203, endPoint x: 92, endPoint y: 202, distance: 22.7
click at [92, 202] on div "# Additional Transport Fees Arrival Date Planned Average tkm of Goods Type (Veh…" at bounding box center [297, 176] width 455 height 56
click at [115, 229] on label "Euro B" at bounding box center [142, 230] width 146 height 9
click at [207, 229] on button "Euro B" at bounding box center [211, 230] width 8 height 8
click at [149, 229] on div at bounding box center [297, 148] width 594 height 296
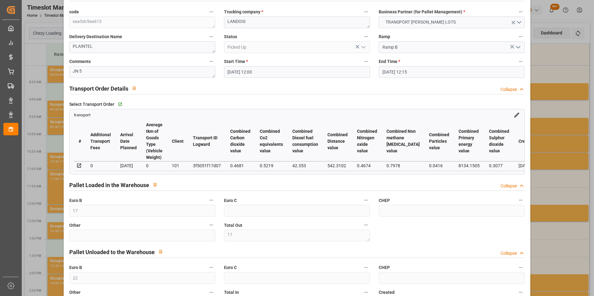
scroll to position [93, 0]
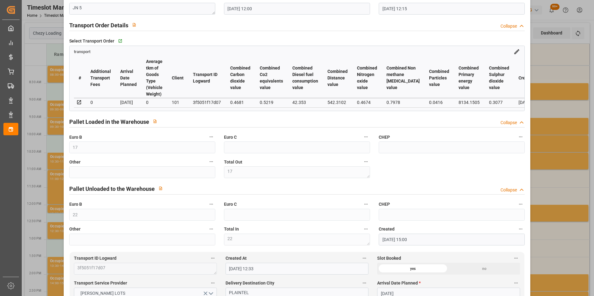
click at [536, 115] on div "Update Appointment code eaa5dc9ea613 Trucking company * LANDOIS Business Partne…" at bounding box center [297, 148] width 594 height 296
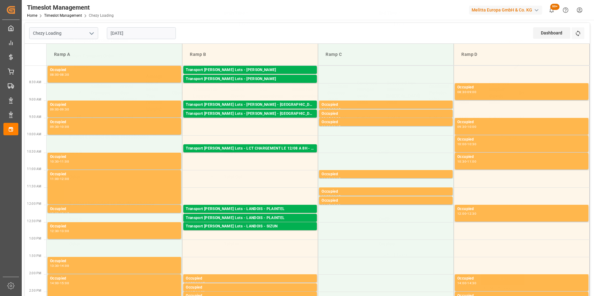
scroll to position [80, 0]
click at [267, 208] on div "Transport Kuehne Lots - LANDOIS - PLAINTEL" at bounding box center [250, 209] width 129 height 6
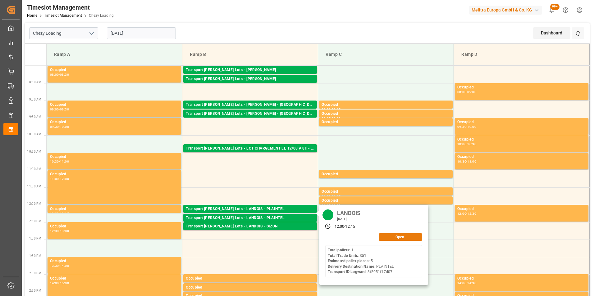
click at [397, 237] on button "Open" at bounding box center [400, 237] width 43 height 7
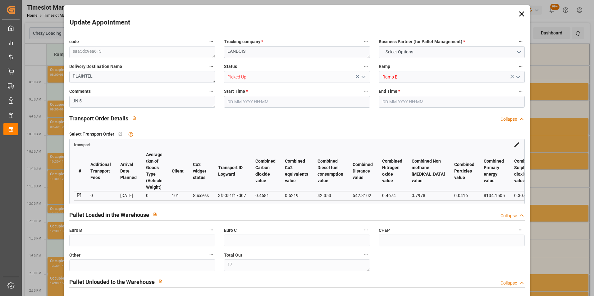
type input "17"
type input "22"
type input "5"
type input "323.57"
type input "0"
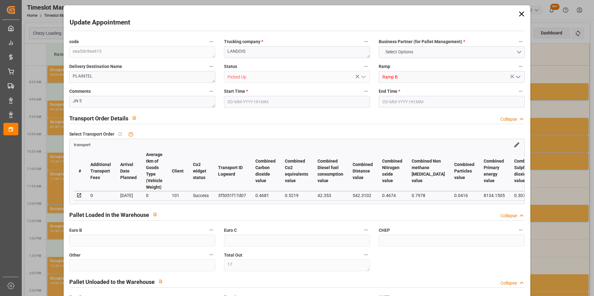
type input "0"
type input "323.57"
type input "0"
type input "17"
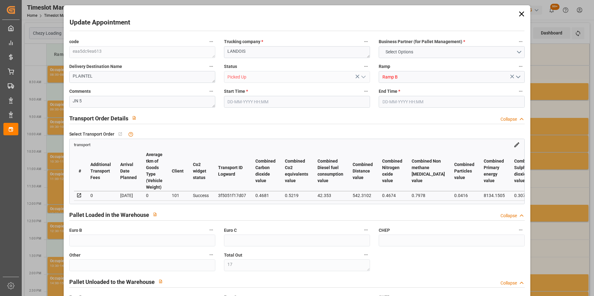
type input "1489.676"
type input "2133.952"
type input "4876.608"
type input "22"
type input "1"
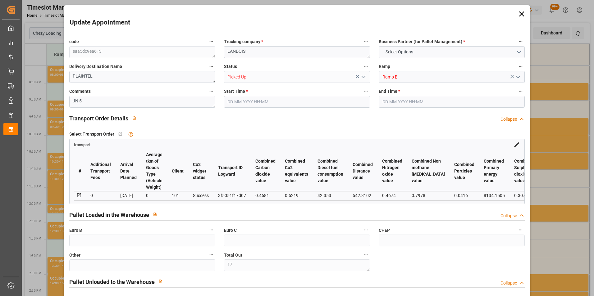
type input "351"
type input "17"
type input "101"
type input "1715.04"
type input "0"
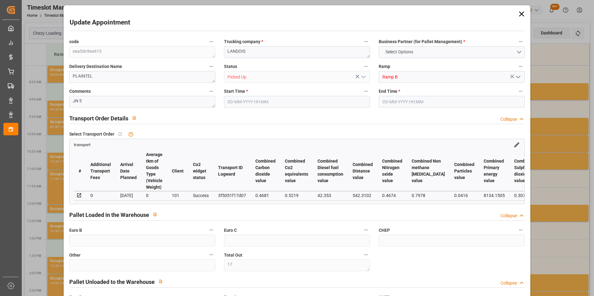
type input "4710.8598"
type input "0"
type input "21"
type input "35"
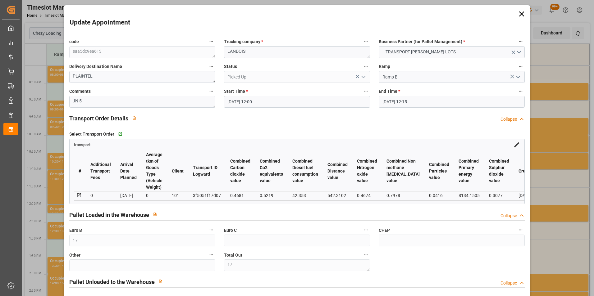
type input "12-08-2025 12:00"
type input "12-08-2025 12:15"
type input "08-08-2025 15:00"
type input "08-08-2025 12:33"
type input "13-08-2025"
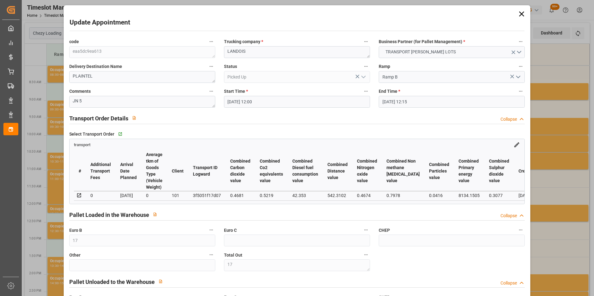
type input "11-08-2025"
type input "12-08-2025"
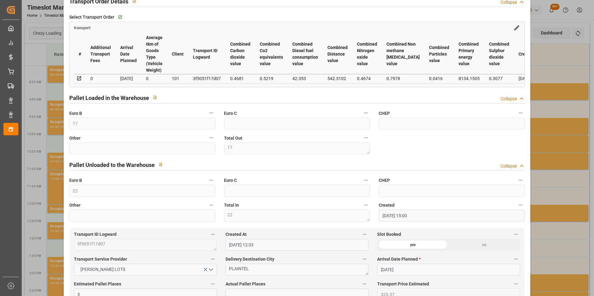
scroll to position [124, 0]
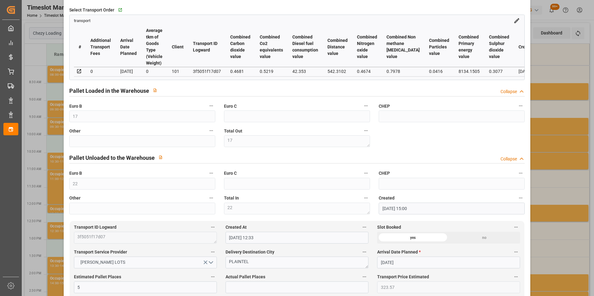
click at [561, 147] on div "Update Appointment code eaa5dc9ea613 Trucking company * LANDOIS Business Partne…" at bounding box center [297, 148] width 594 height 296
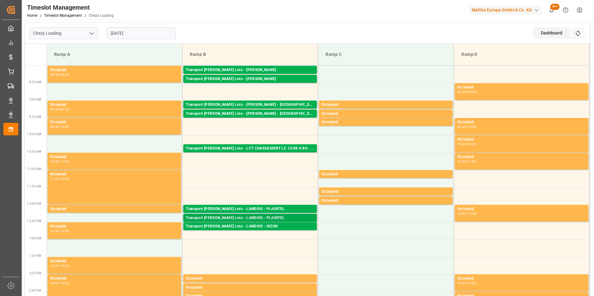
click at [262, 216] on div "Transport Kuehne Lots - LANDOIS - PLAINTEL" at bounding box center [250, 218] width 129 height 6
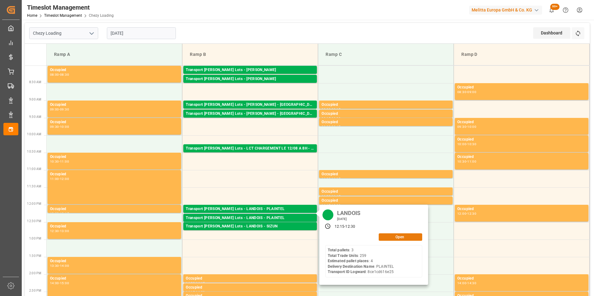
click at [388, 237] on button "Open" at bounding box center [400, 237] width 43 height 7
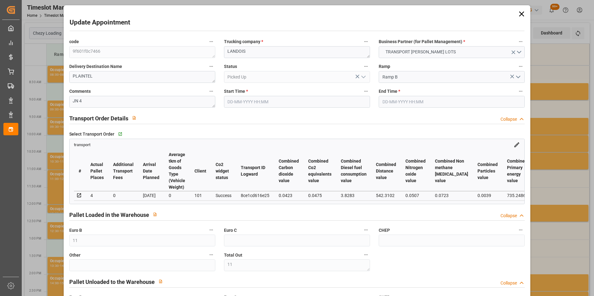
type input "11"
type input "4"
type input "268.52"
type input "0"
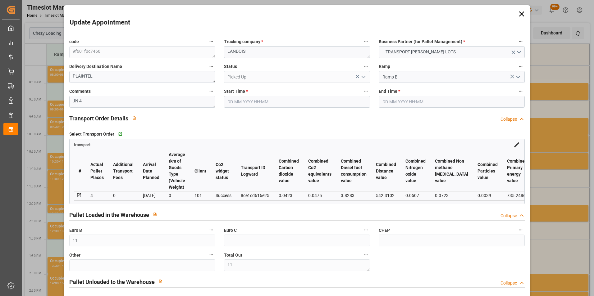
type input "0"
type input "268.52"
type input "0"
type input "11"
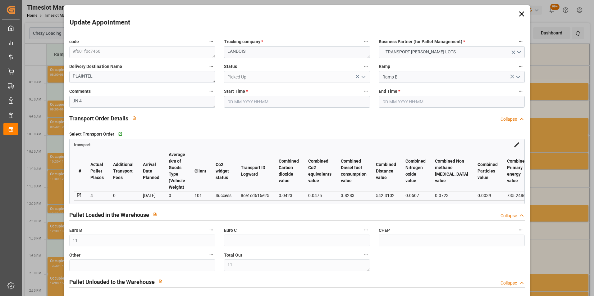
type input "542.175"
type input "1009.607"
type input "4094.458"
type input "22"
type input "3"
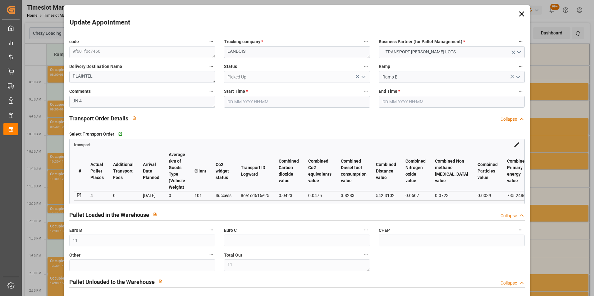
type input "259"
type input "11"
type input "101"
type input "670.671"
type input "0"
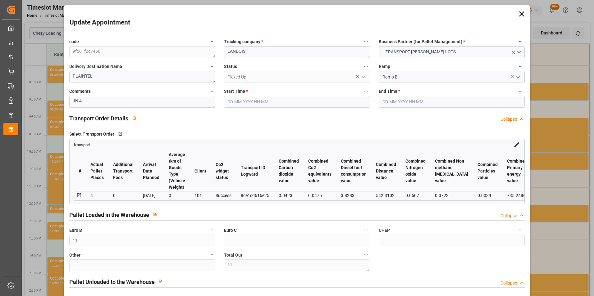
type input "4710.8598"
type input "0"
type input "21"
type input "35"
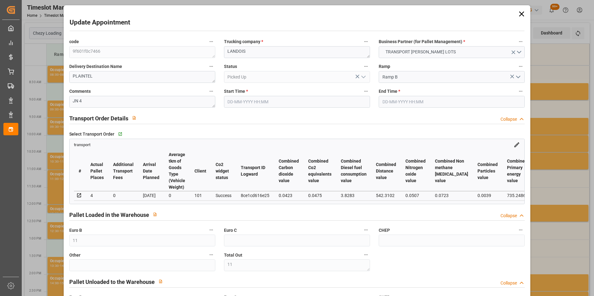
type input "12-08-2025 12:15"
type input "12-08-2025 12:30"
type input "06-08-2025 15:18"
type input "06-08-2025 12:38"
type input "13-08-2025"
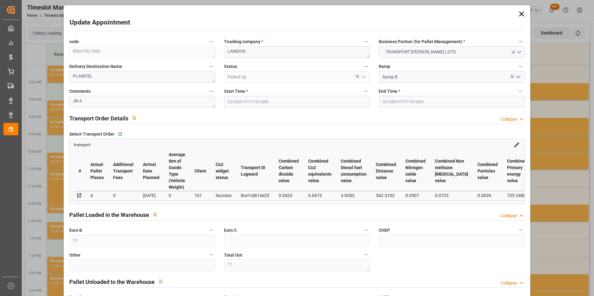
type input "11-08-2025"
type input "08-08-2025"
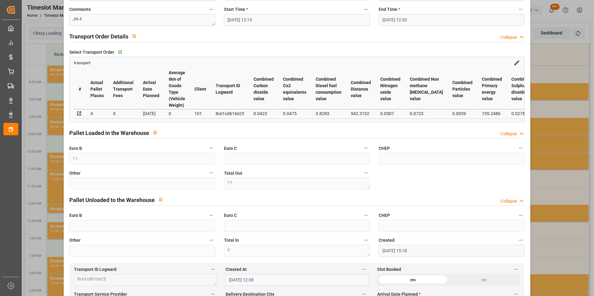
scroll to position [124, 0]
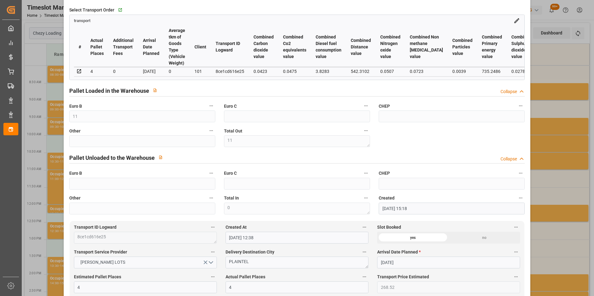
drag, startPoint x: 545, startPoint y: 120, endPoint x: 511, endPoint y: 117, distance: 34.3
click at [545, 120] on div "Update Appointment code 9f601f0c7466 Trucking company * LANDOIS Business Partne…" at bounding box center [297, 148] width 594 height 296
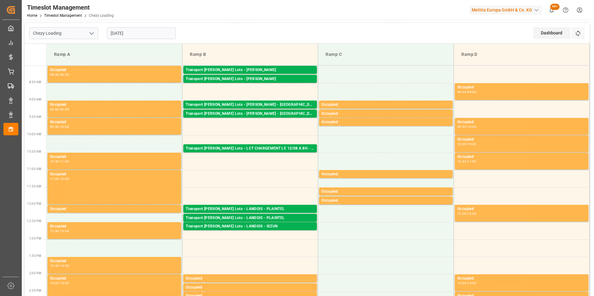
scroll to position [80, 0]
click at [263, 207] on div "Transport Kuehne Lots - LANDOIS - PLAINTEL" at bounding box center [250, 209] width 129 height 6
click at [297, 216] on div "Transport Kuehne Lots - LANDOIS - PLAINTEL" at bounding box center [250, 218] width 129 height 6
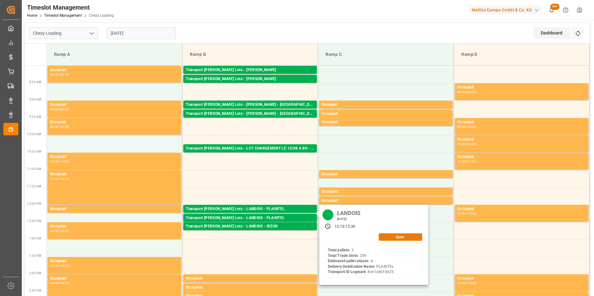
click at [398, 236] on button "Open" at bounding box center [400, 237] width 43 height 7
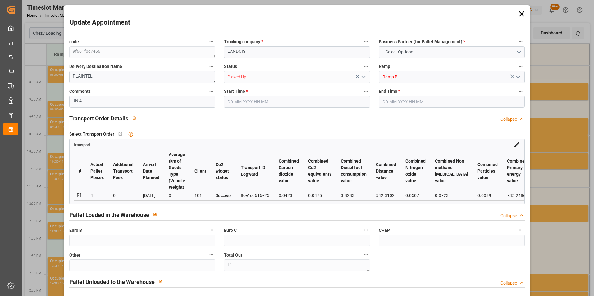
type input "11"
type input "4"
type input "268.52"
type input "0"
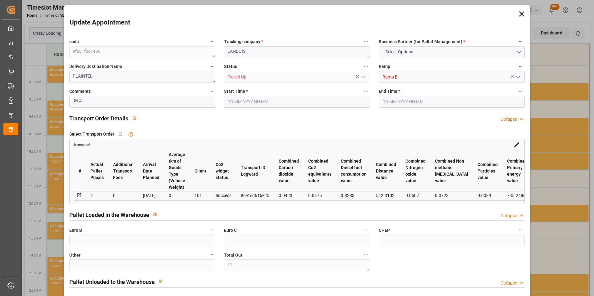
type input "0"
type input "268.52"
type input "0"
type input "11"
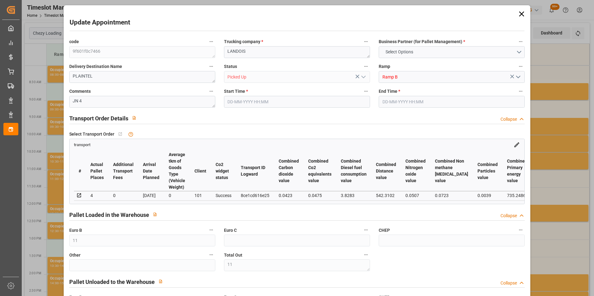
type input "542.175"
type input "1009.607"
type input "4094.458"
type input "22"
type input "3"
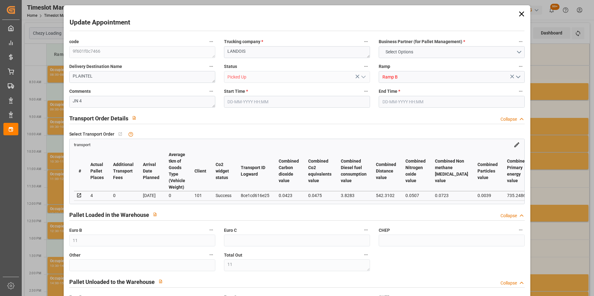
type input "259"
type input "11"
type input "101"
type input "670.671"
type input "0"
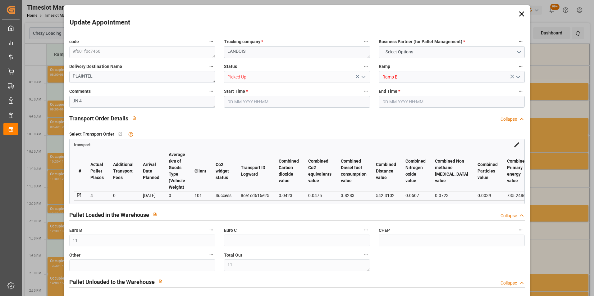
type input "4710.8598"
type input "0"
type input "21"
type input "35"
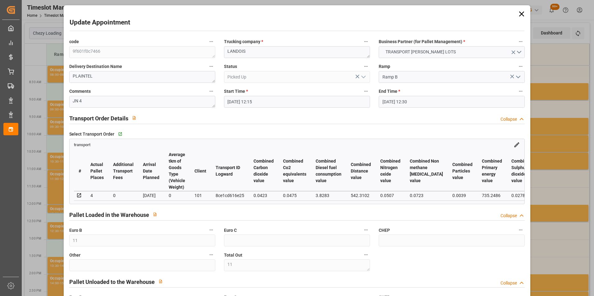
type input "12-08-2025 12:15"
type input "12-08-2025 12:30"
type input "06-08-2025 15:18"
type input "06-08-2025 12:38"
type input "13-08-2025"
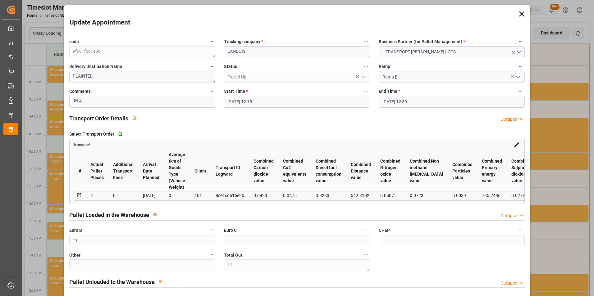
type input "11-08-2025"
type input "08-08-2025"
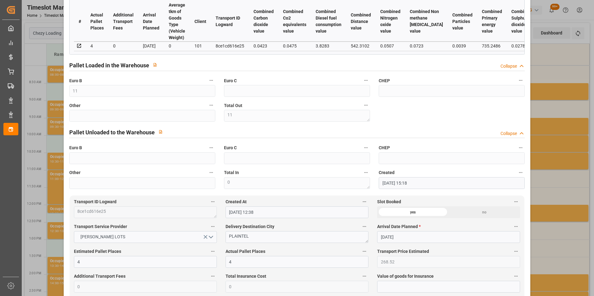
scroll to position [155, 0]
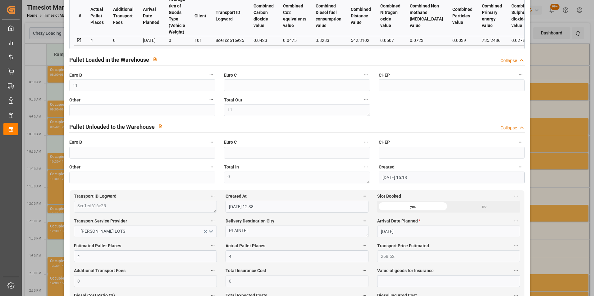
click at [541, 107] on div "Update Appointment code 9f601f0c7466 Trucking company * LANDOIS Business Partne…" at bounding box center [297, 148] width 594 height 296
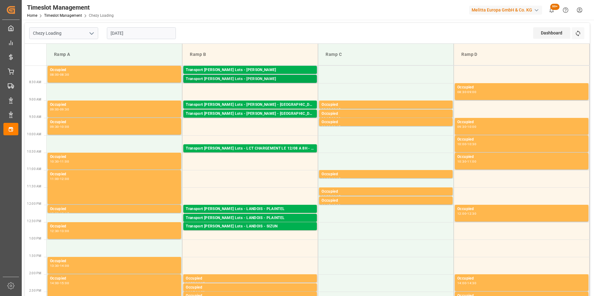
click at [274, 80] on div "Transport Kuehne Lots - ANTOINE - SAINT ETIENNE DE MONTLUC" at bounding box center [250, 79] width 129 height 6
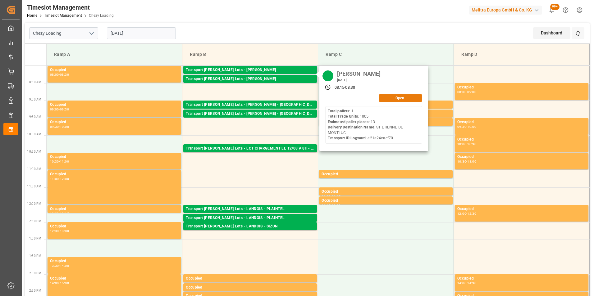
click at [398, 101] on button "Open" at bounding box center [400, 97] width 43 height 7
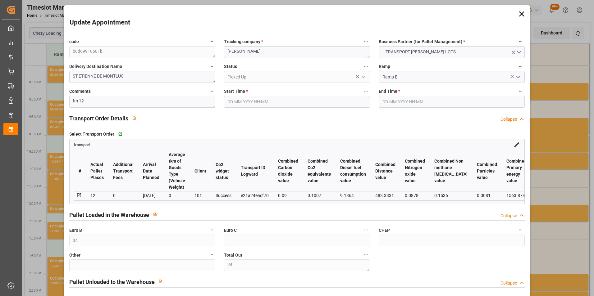
type input "12-08-2025 08:15"
type input "12-08-2025 08:30"
type input "06-08-2025 15:14"
type input "06-08-2025 12:40"
type input "13-08-2025"
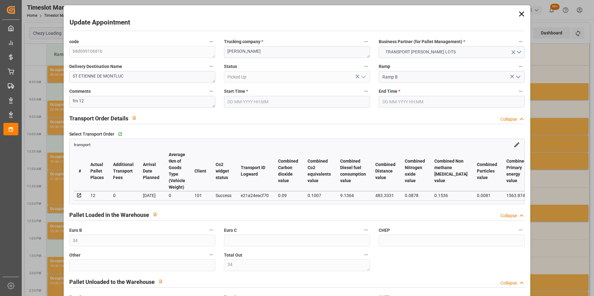
type input "11-08-2025"
type input "12-08-2025"
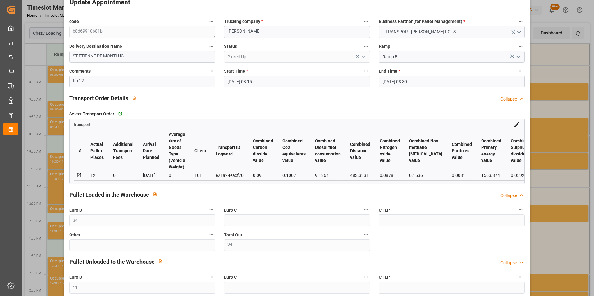
scroll to position [31, 0]
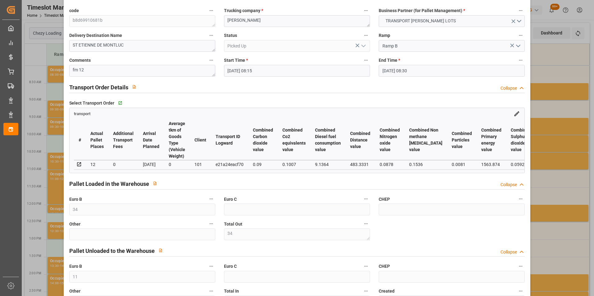
click at [552, 138] on div "Update Appointment code b8d69910681b Trucking company * ANTOINE Business Partne…" at bounding box center [297, 148] width 594 height 296
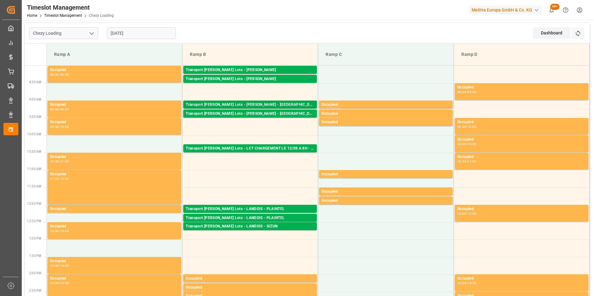
click at [273, 104] on div "Transport Kuehne Lots - BREGER - ST ETIENNE DE MONTLUC" at bounding box center [250, 105] width 129 height 6
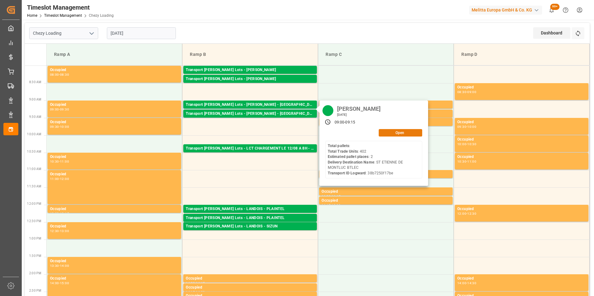
click at [392, 132] on button "Open" at bounding box center [400, 132] width 43 height 7
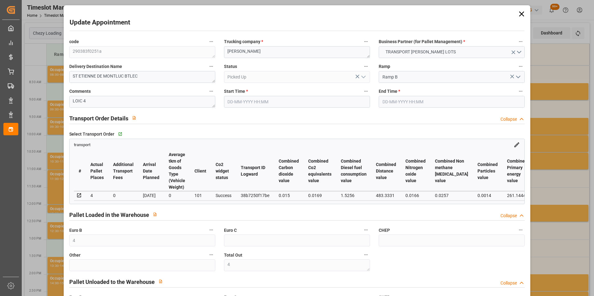
type input "12-08-2025 09:00"
type input "12-08-2025 09:15"
type input "04-08-2025 14:13"
type input "04-08-2025 12:38"
type input "11-08-2025"
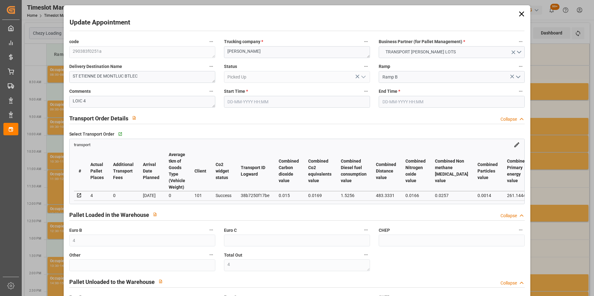
type input "07-08-2025"
type input "12-08-2025"
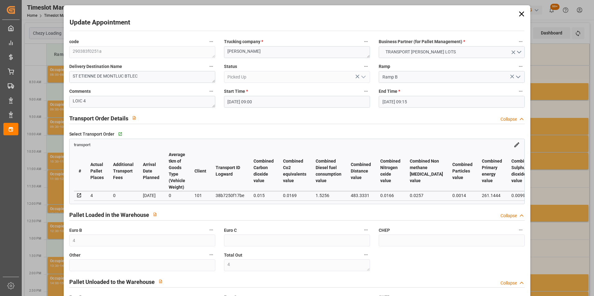
scroll to position [0, 124]
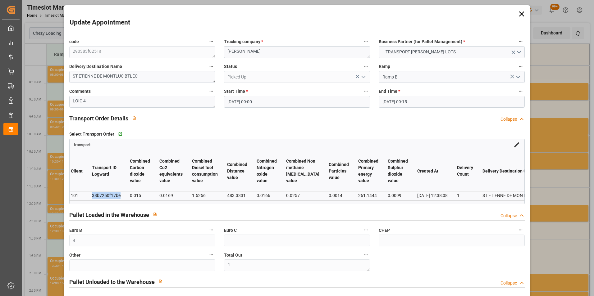
drag, startPoint x: 124, startPoint y: 196, endPoint x: 97, endPoint y: 195, distance: 27.4
click at [97, 195] on td "38b7250f17be" at bounding box center [106, 195] width 38 height 9
copy div "38b7250f17be"
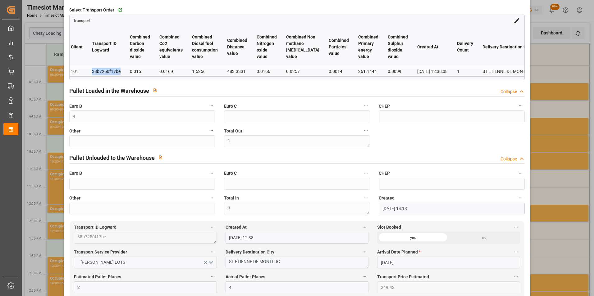
scroll to position [155, 0]
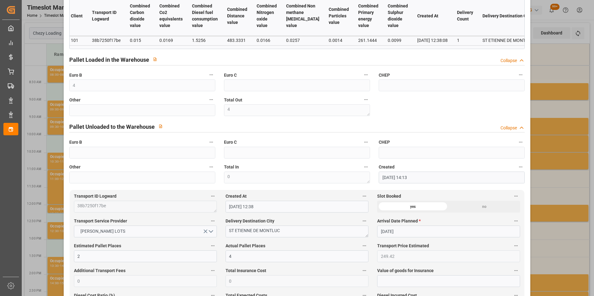
click at [549, 115] on div "Update Appointment code 290383f0251a Trucking company * BREGER Business Partner…" at bounding box center [297, 148] width 594 height 296
click at [547, 108] on div "Update Appointment code 290383f0251a Trucking company * BREGER Business Partner…" at bounding box center [297, 148] width 594 height 296
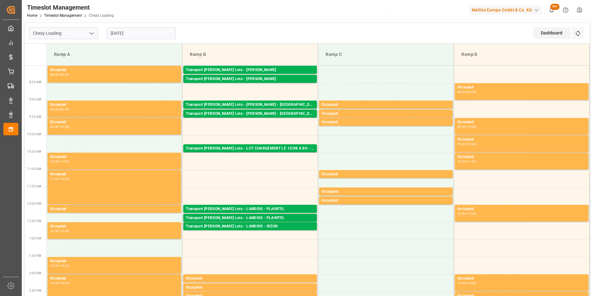
scroll to position [80, 0]
click at [266, 112] on div "Transport Kuehne Lots - BREGER - SARREBOURG" at bounding box center [250, 114] width 129 height 6
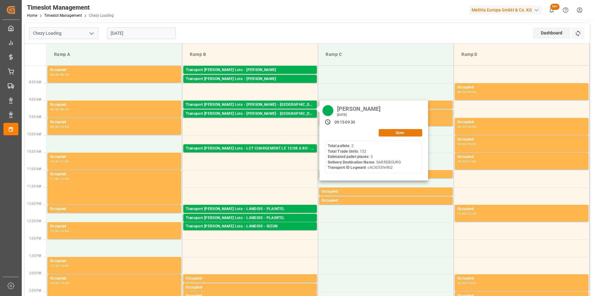
click at [402, 133] on button "Open" at bounding box center [400, 132] width 43 height 7
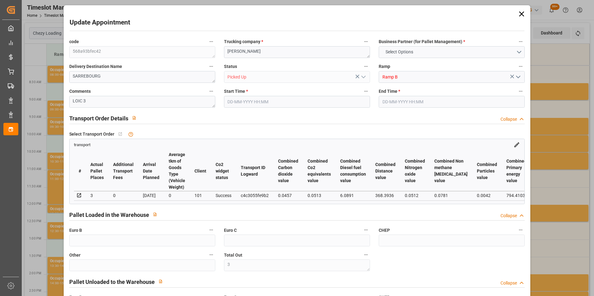
type input "3"
type input "152.75"
type input "0"
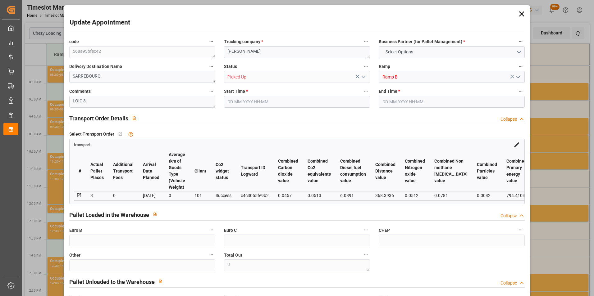
type input "0"
type input "152.75"
type input "0"
type input "3"
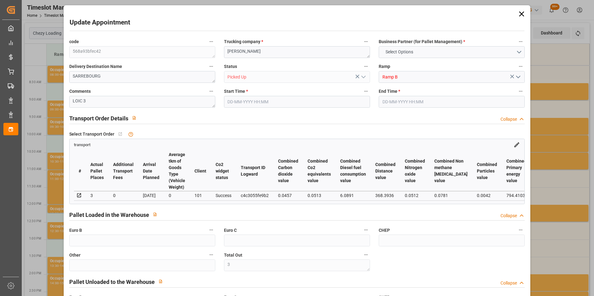
type input "990.312"
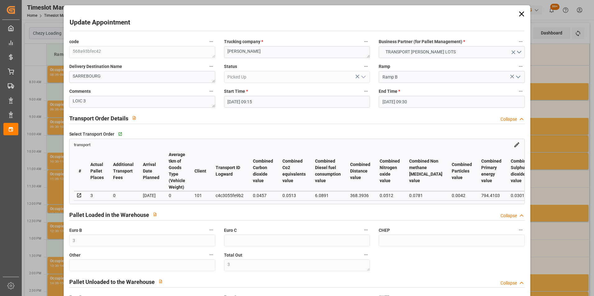
click at [542, 105] on div "Update Appointment code 568a93bfec42 Trucking company * BREGER Business Partner…" at bounding box center [297, 148] width 594 height 296
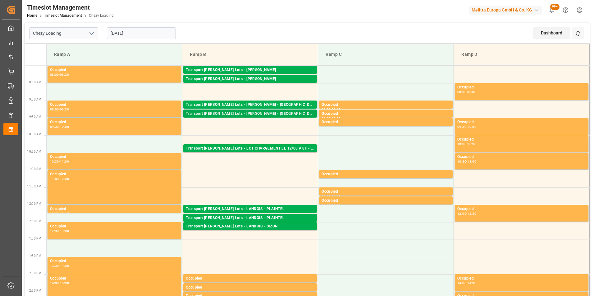
click at [269, 113] on div "Transport Kuehne Lots - BREGER - SARREBOURG" at bounding box center [250, 114] width 129 height 6
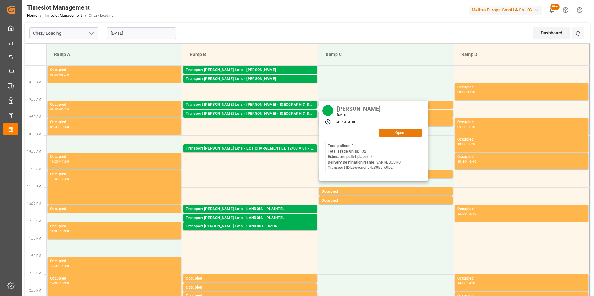
click at [403, 134] on button "Open" at bounding box center [400, 132] width 43 height 7
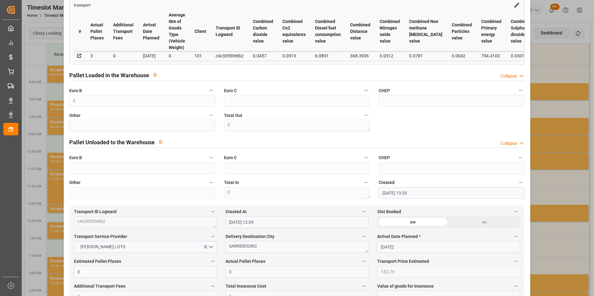
scroll to position [155, 0]
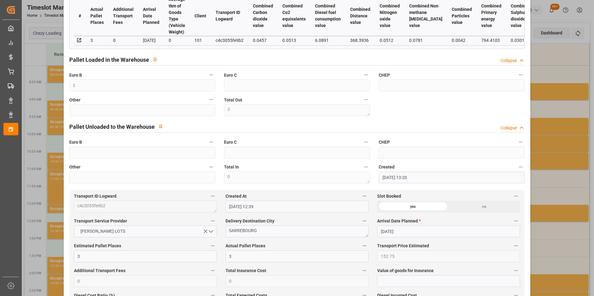
click at [59, 134] on div "Update Appointment code 568a93bfec42 Trucking company * BREGER Business Partner…" at bounding box center [297, 148] width 594 height 296
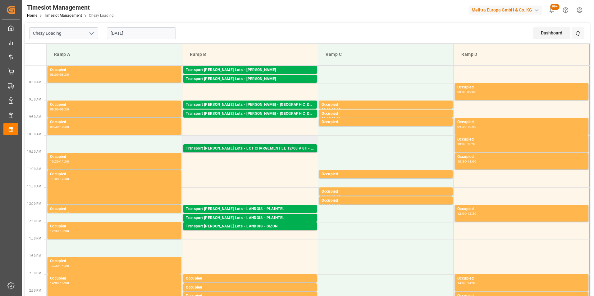
click at [252, 149] on div "Transport Kuehne Lots - LCT CHARGEMENT LE 12/08 A 8H - VENDARGUES" at bounding box center [250, 149] width 129 height 6
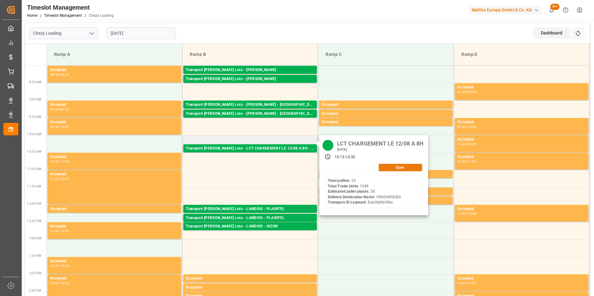
click at [389, 167] on button "Open" at bounding box center [400, 167] width 43 height 7
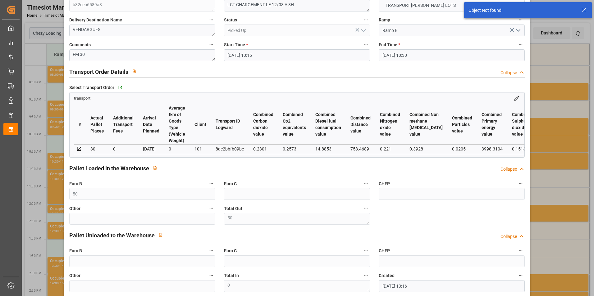
scroll to position [0, 0]
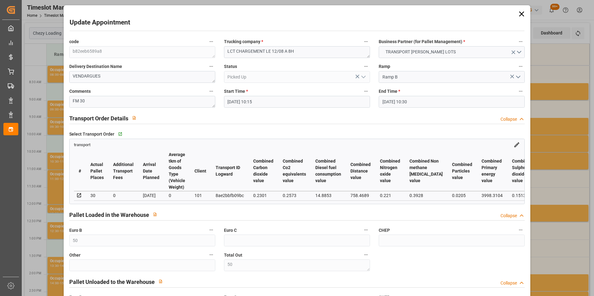
click at [551, 165] on div "Update Appointment code b82eeb6589a8 Trucking company * LCT CHARGEMENT LE 12/08…" at bounding box center [297, 148] width 594 height 296
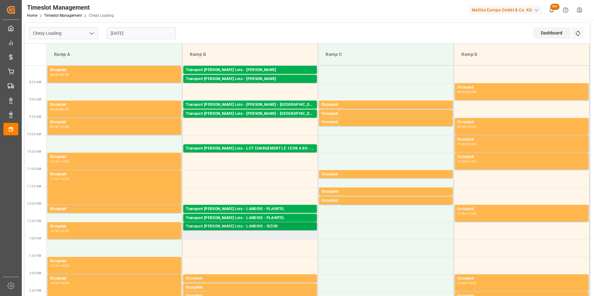
click at [265, 224] on div "Transport Kuehne Lots - LANDOIS - SIZUN" at bounding box center [250, 227] width 129 height 6
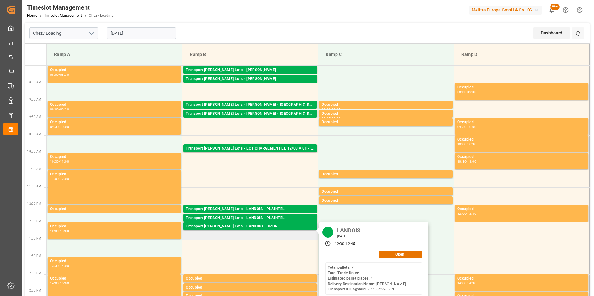
click at [387, 258] on div "LANDOIS Tuesday, August 12, 2025 12:30 - 12:45 Open Total pallets : 7 Total Tra…" at bounding box center [373, 262] width 109 height 80
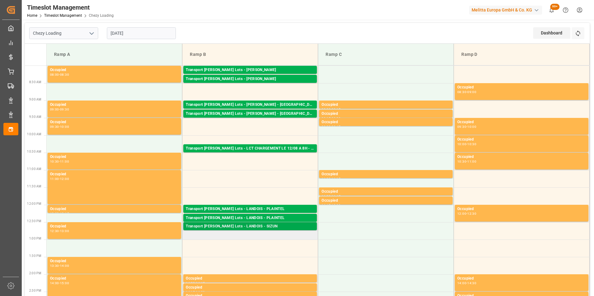
click at [266, 226] on div "Transport Kuehne Lots - LANDOIS - SIZUN" at bounding box center [250, 227] width 129 height 6
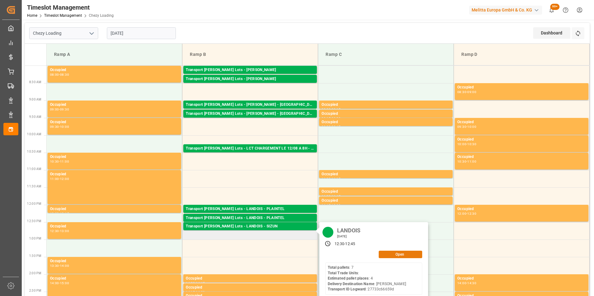
click at [388, 255] on button "Open" at bounding box center [400, 254] width 43 height 7
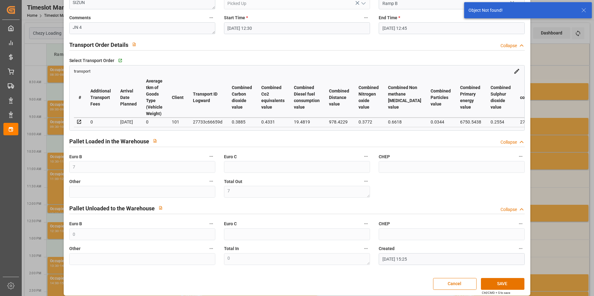
scroll to position [80, 0]
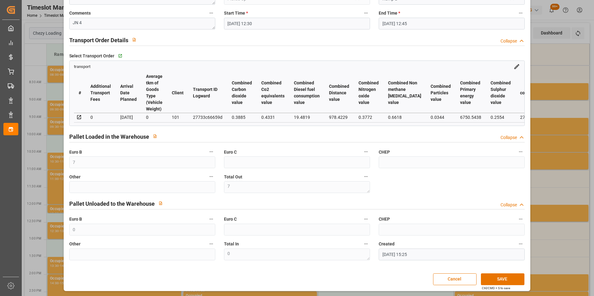
click at [561, 111] on div "Update Appointment code 7b1ac1e3da7d Trucking company * LANDOIS Business Partne…" at bounding box center [297, 148] width 594 height 296
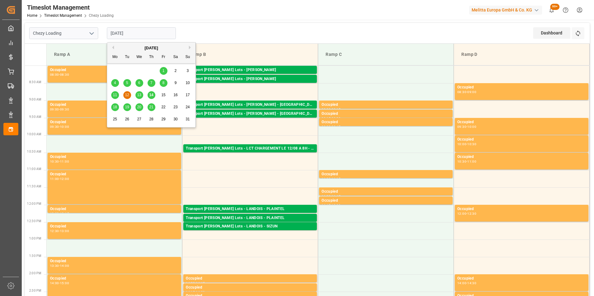
click at [150, 29] on input "12-08-2025" at bounding box center [141, 33] width 69 height 12
click at [139, 97] on span "13" at bounding box center [139, 95] width 4 height 4
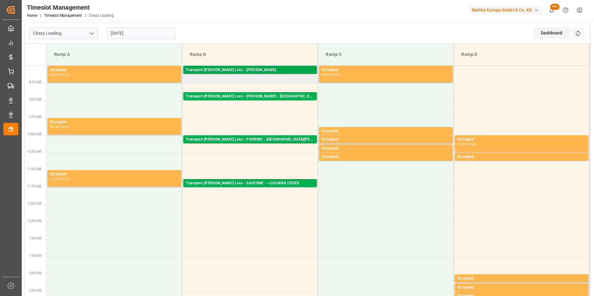
click at [273, 69] on div "Transport Kuehne Lots - ANTOINE - CARQUEFOU" at bounding box center [250, 70] width 129 height 6
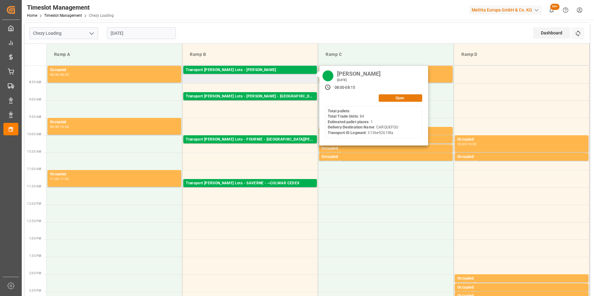
click at [386, 100] on button "Open" at bounding box center [400, 97] width 43 height 7
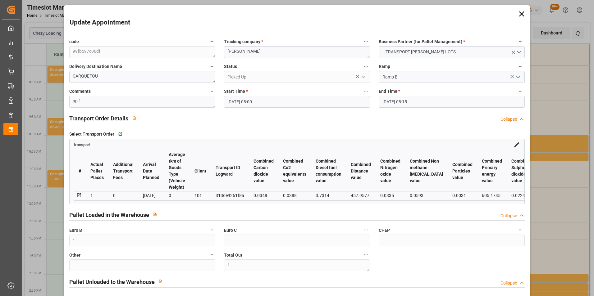
click at [476, 130] on div "Select Transport Order   Go to transport Grid" at bounding box center [297, 133] width 456 height 9
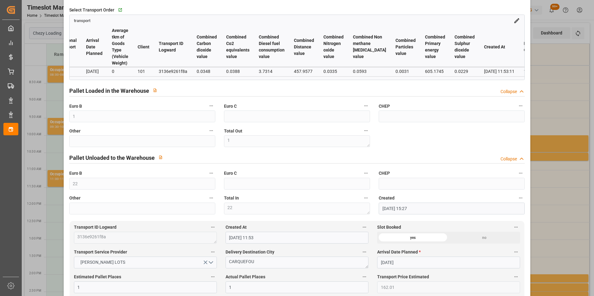
scroll to position [186, 0]
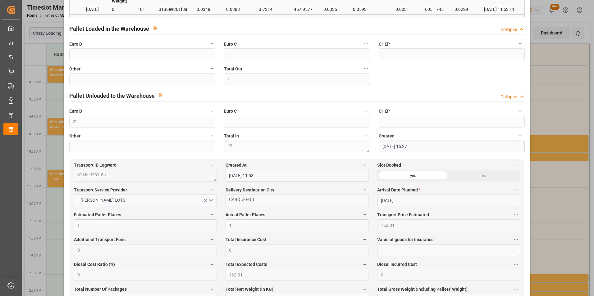
click at [553, 133] on div "Update Appointment code 99fb597c06df Trucking company * ANTOINE Business Partne…" at bounding box center [297, 148] width 594 height 296
click at [570, 67] on div "Update Appointment code 99fb597c06df Trucking company * ANTOINE Business Partne…" at bounding box center [297, 148] width 594 height 296
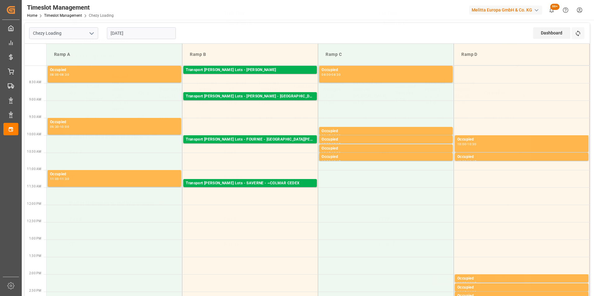
scroll to position [80, 0]
click at [255, 97] on div "Transport Kuehne Lots - BREGER - NIEDERHERGHEIM" at bounding box center [250, 96] width 129 height 6
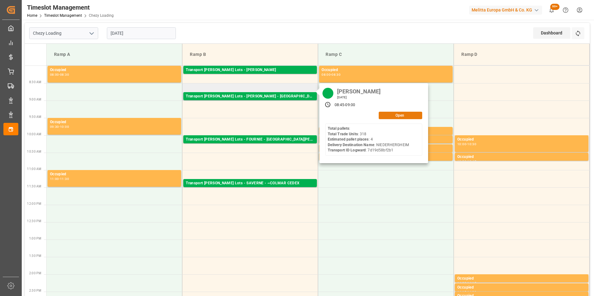
click at [398, 116] on button "Open" at bounding box center [400, 115] width 43 height 7
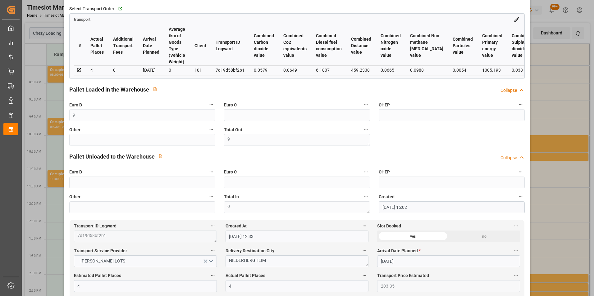
scroll to position [155, 0]
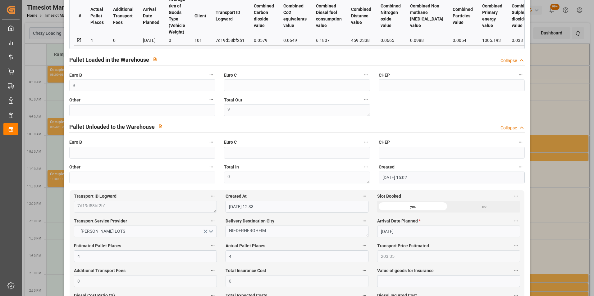
click at [554, 181] on div "Update Appointment code d2a099e3586e Trucking company * BREGER Business Partner…" at bounding box center [297, 148] width 594 height 296
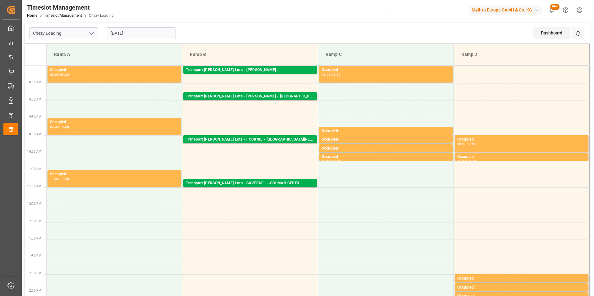
scroll to position [80, 0]
click at [270, 137] on div "Transport Kuehne Lots - FOURNIE - SAINT MARTIN DE CRAU" at bounding box center [250, 140] width 129 height 6
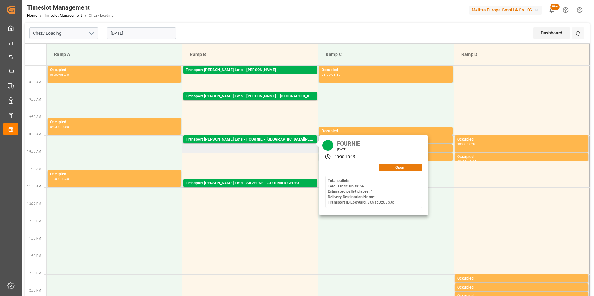
click at [386, 167] on button "Open" at bounding box center [400, 167] width 43 height 7
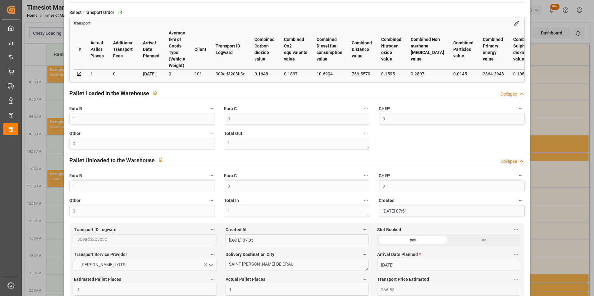
scroll to position [124, 0]
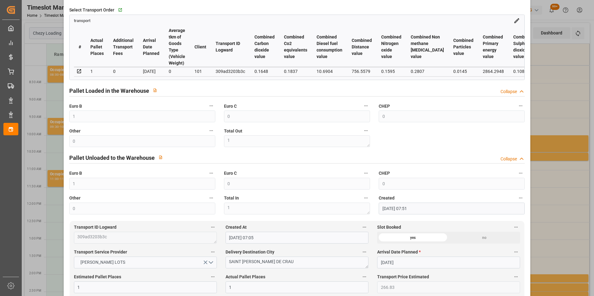
click at [539, 108] on div "Update Appointment code 26ee6c2f33c1 Trucking company * FOURNIE Business Partne…" at bounding box center [297, 148] width 594 height 296
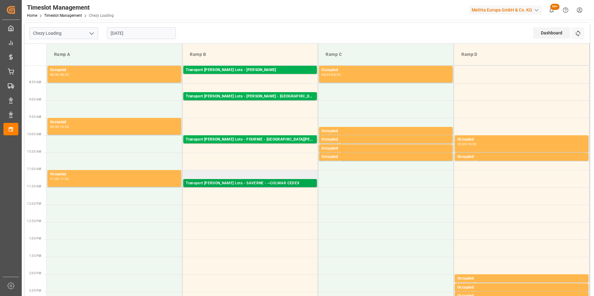
click at [256, 184] on div "Transport Kuehne Lots - SAVERNE - ~COLMAR CEDEX" at bounding box center [250, 183] width 129 height 6
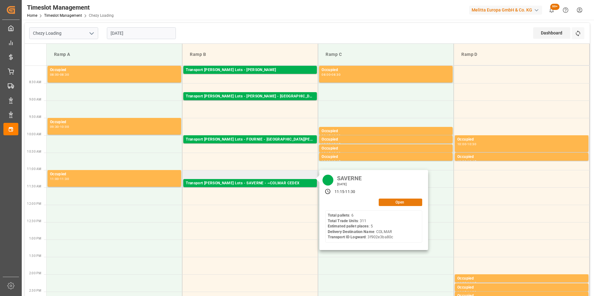
click at [388, 203] on button "Open" at bounding box center [400, 202] width 43 height 7
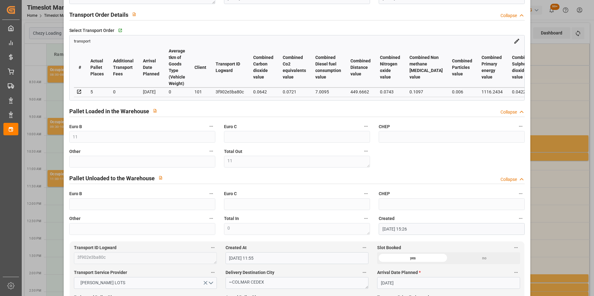
scroll to position [155, 0]
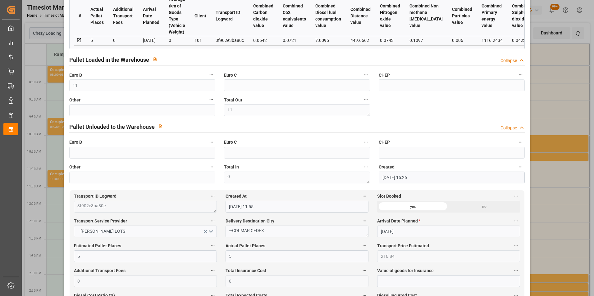
click at [546, 86] on div "Update Appointment code 455f355867aa Trucking company * SAVERNE Business Partne…" at bounding box center [297, 148] width 594 height 296
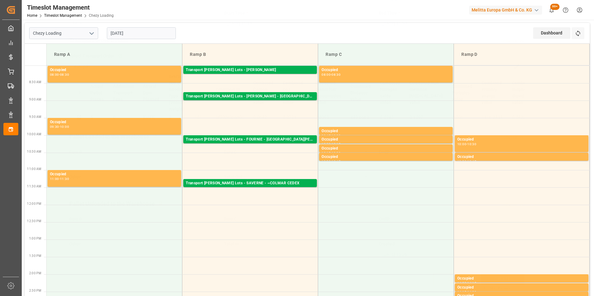
scroll to position [80, 0]
click at [138, 32] on input "13-08-2025" at bounding box center [141, 33] width 69 height 12
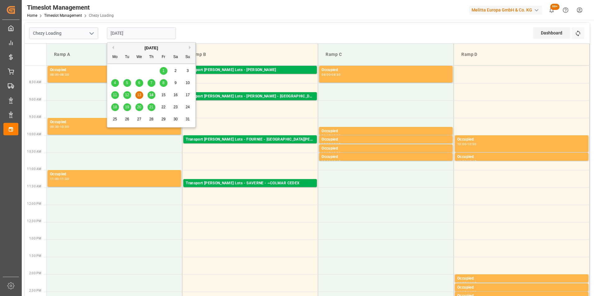
click at [149, 92] on div "14" at bounding box center [151, 95] width 8 height 7
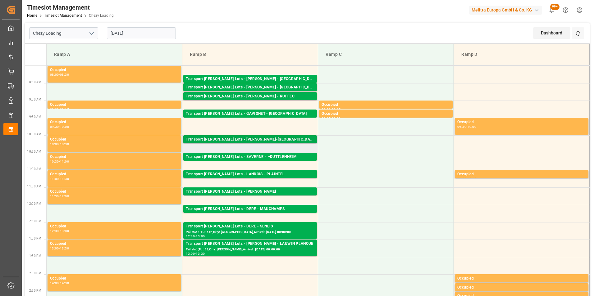
click at [256, 139] on div "Transport Kuehne Lots - PARET - ROULLET-SAINT-ESTEPHE" at bounding box center [250, 140] width 129 height 6
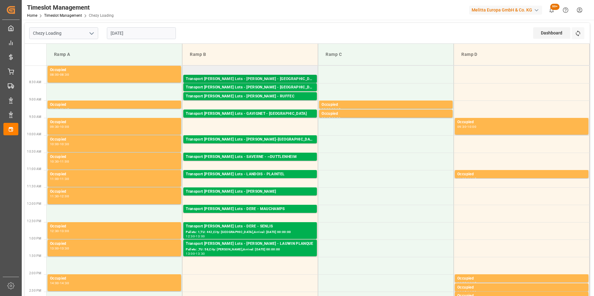
click at [271, 76] on div "Transport Kuehne Lots - LEBLANC - BLANQUEFORT" at bounding box center [250, 79] width 129 height 6
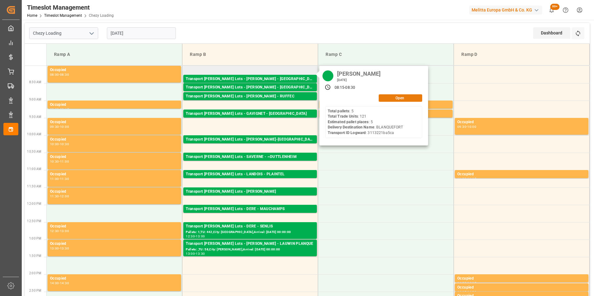
click at [393, 101] on button "Open" at bounding box center [400, 97] width 43 height 7
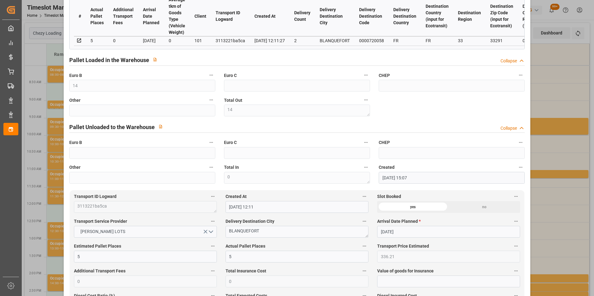
scroll to position [155, 0]
click at [549, 148] on div "Update Appointment code c42347dc079c Trucking company * LEBLANC Business Partne…" at bounding box center [297, 148] width 594 height 296
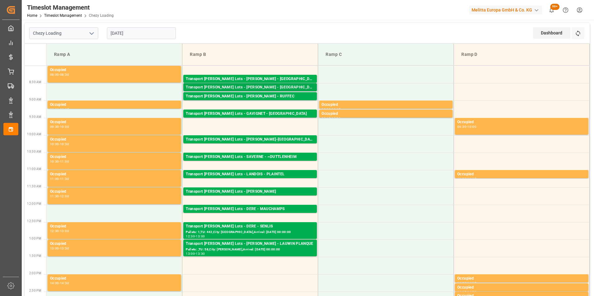
click at [274, 86] on div "Transport Kuehne Lots - LEBLANC - SAINT AVIT" at bounding box center [250, 87] width 129 height 6
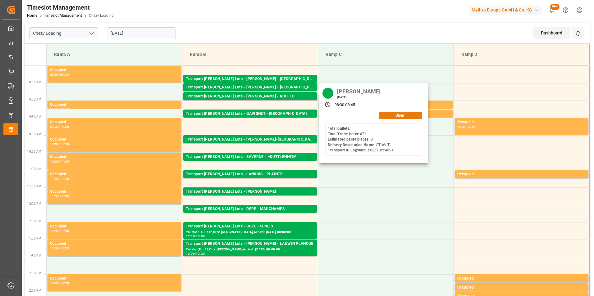
click at [392, 118] on button "Open" at bounding box center [400, 115] width 43 height 7
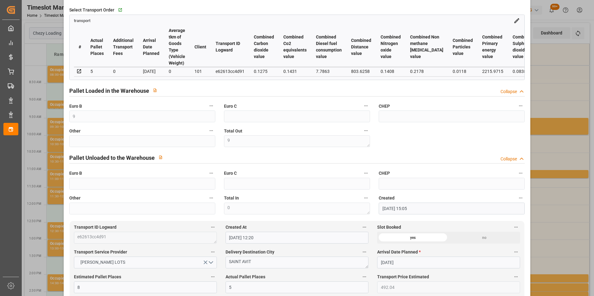
scroll to position [155, 0]
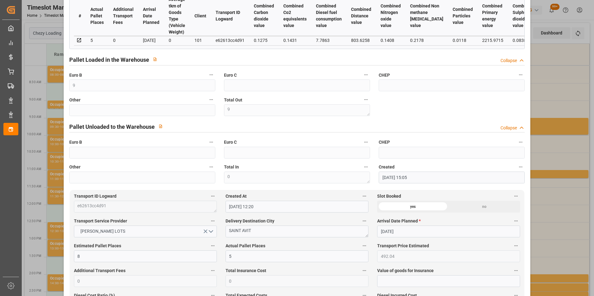
click at [559, 124] on div "Update Appointment code f8b740f261a3 Trucking company * LEBLANC Business Partne…" at bounding box center [297, 148] width 594 height 296
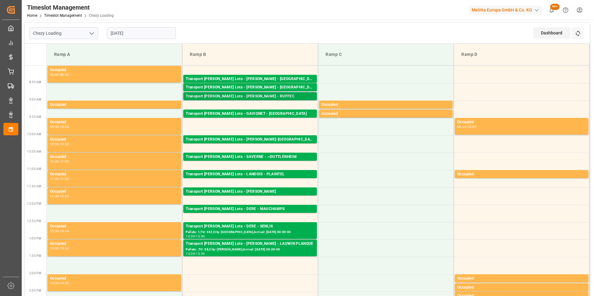
click at [263, 97] on div "Transport Kuehne Lots - LEBLANC - RUFFEC" at bounding box center [250, 96] width 129 height 6
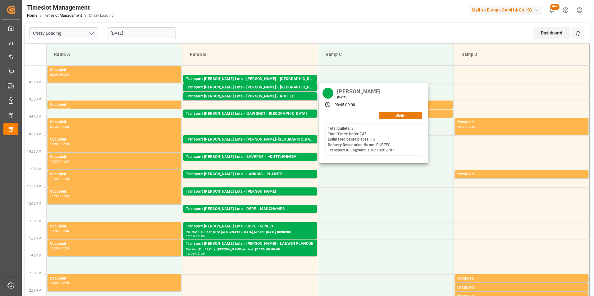
click at [397, 114] on button "Open" at bounding box center [400, 115] width 43 height 7
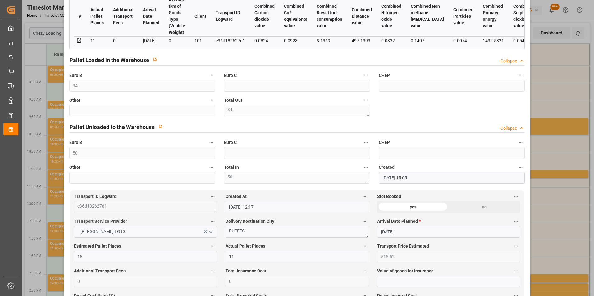
scroll to position [155, 0]
click at [531, 216] on div "Update Appointment code 8068c927239c Trucking company * LEBLANC Business Partne…" at bounding box center [297, 148] width 594 height 296
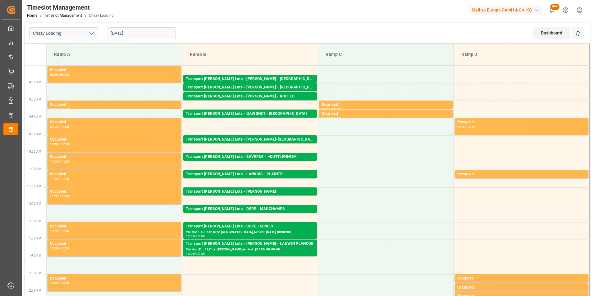
scroll to position [80, 0]
click at [257, 113] on div "Transport Kuehne Lots - GAVIGNET - SAINT VIT" at bounding box center [250, 114] width 129 height 6
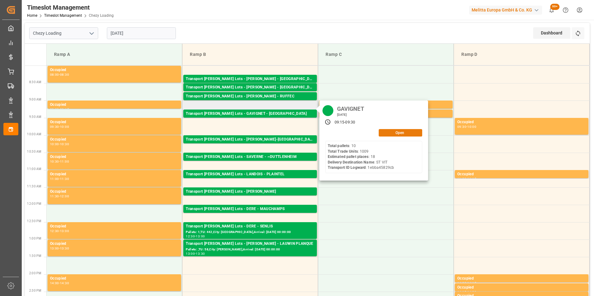
click at [390, 132] on button "Open" at bounding box center [400, 132] width 43 height 7
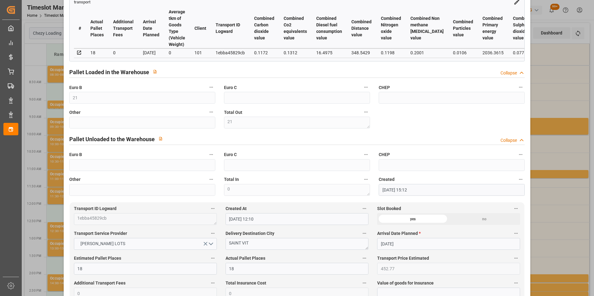
scroll to position [155, 0]
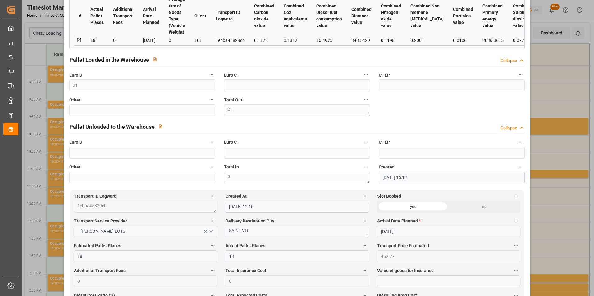
click at [563, 177] on div "Update Appointment code 6b52635196a2 Trucking company * GAVIGNET Business Partn…" at bounding box center [297, 148] width 594 height 296
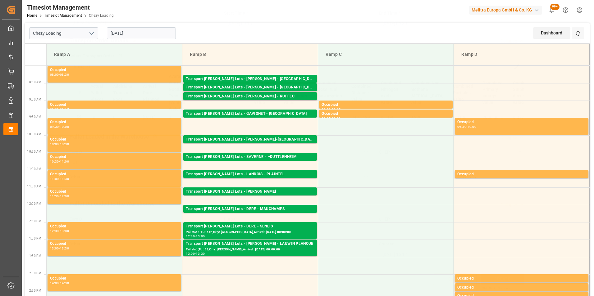
scroll to position [80, 0]
click at [258, 140] on div "Transport Kuehne Lots - PARET - ROULLET-SAINT-ESTEPHE" at bounding box center [250, 140] width 129 height 6
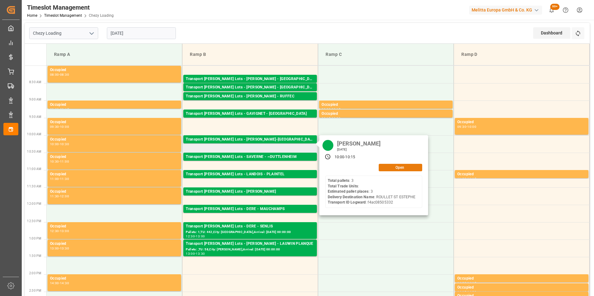
click at [398, 169] on button "Open" at bounding box center [400, 167] width 43 height 7
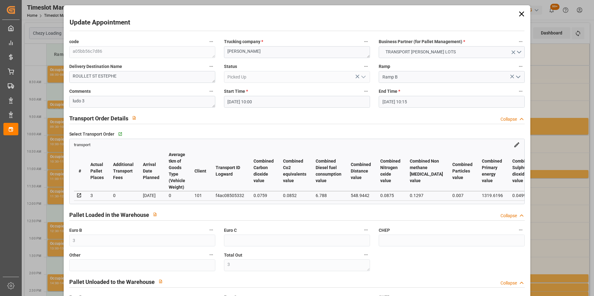
scroll to position [155, 0]
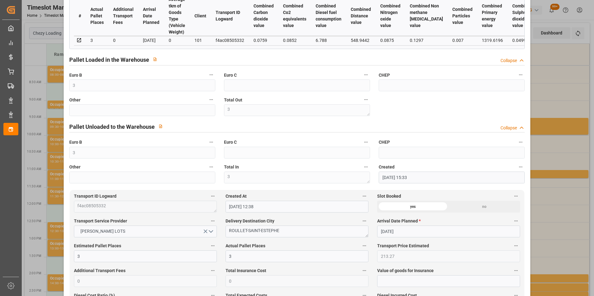
click at [535, 170] on div "Update Appointment code a05bb56c7d86 Trucking company * PARET Business Partner …" at bounding box center [297, 148] width 594 height 296
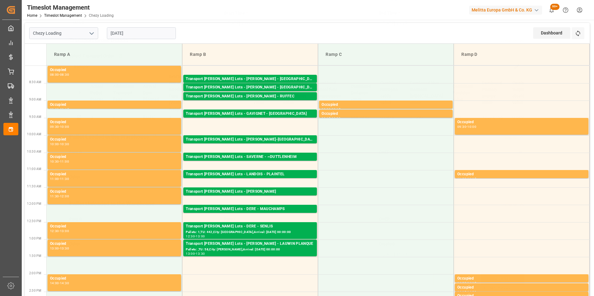
scroll to position [80, 0]
click at [250, 158] on div "Transport Kuehne Lots - SAVERNE - ~DUTTLENHEIM" at bounding box center [250, 157] width 129 height 6
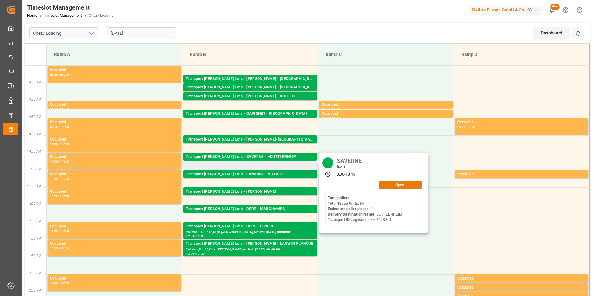
click at [389, 184] on button "Open" at bounding box center [400, 184] width 43 height 7
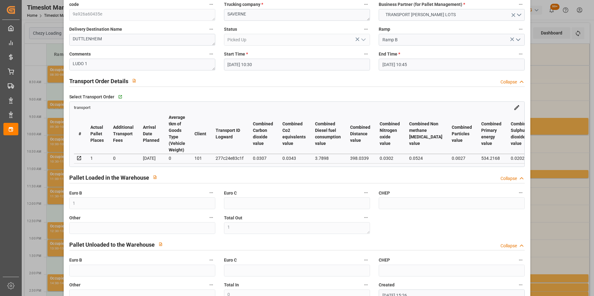
scroll to position [155, 0]
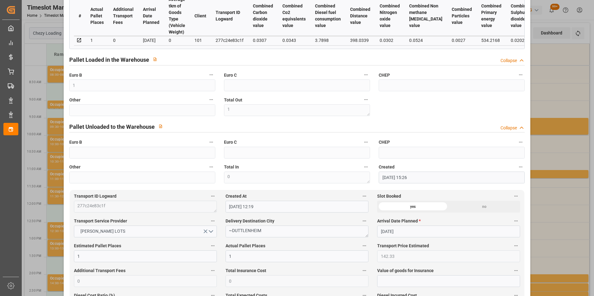
click at [538, 130] on div "Update Appointment code 9a926a60435e Trucking company * SAVERNE Business Partne…" at bounding box center [297, 148] width 594 height 296
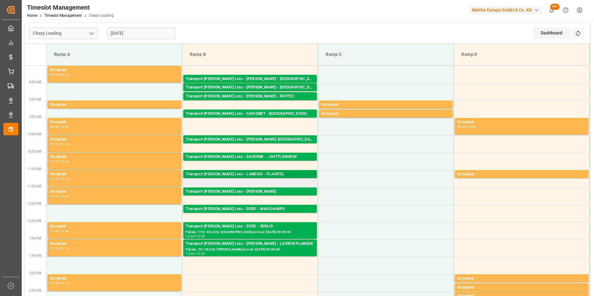
click at [256, 175] on div "Transport Kuehne Lots - LANDOIS - PLAINTEL" at bounding box center [250, 174] width 129 height 6
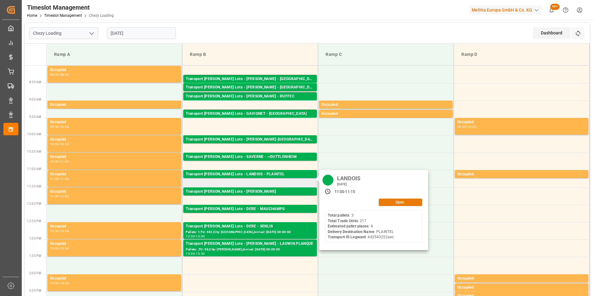
click at [387, 202] on button "Open" at bounding box center [400, 202] width 43 height 7
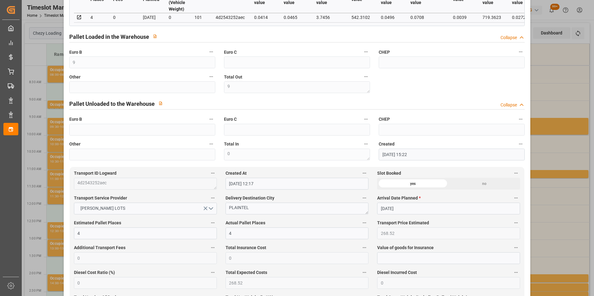
scroll to position [186, 0]
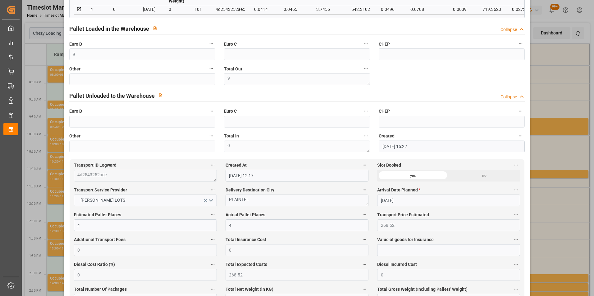
click at [541, 160] on div "Update Appointment code 2484462e76ba Trucking company * LANDOIS Business Partne…" at bounding box center [297, 148] width 594 height 296
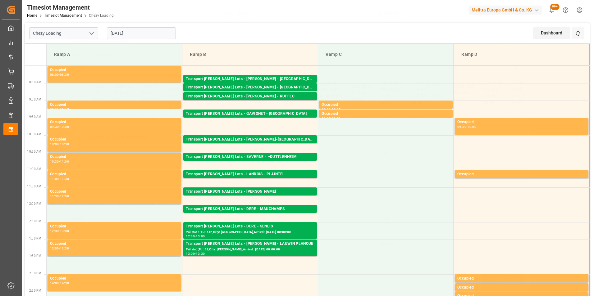
scroll to position [80, 0]
click at [265, 194] on div "Transport Kuehne Lots - ANTOINE - ST ETIENNE DE MONTLUC" at bounding box center [250, 192] width 129 height 6
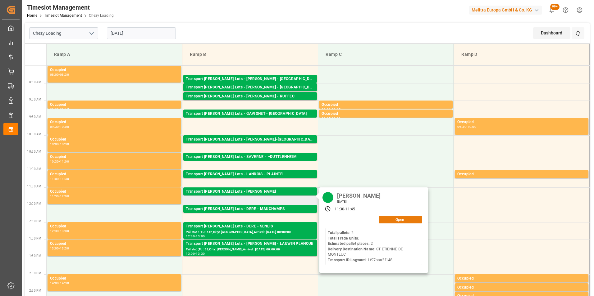
click at [391, 218] on button "Open" at bounding box center [400, 219] width 43 height 7
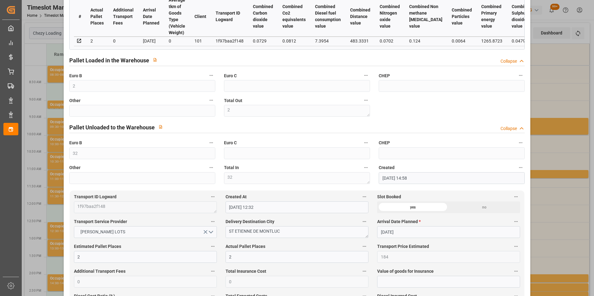
scroll to position [155, 0]
click at [548, 176] on div "Update Appointment code 0259d4320d7b Trucking company * ANTOINE Business Partne…" at bounding box center [297, 148] width 594 height 296
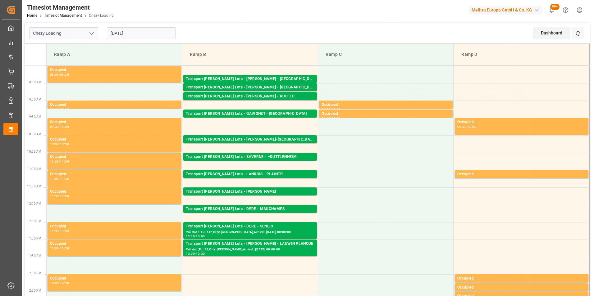
scroll to position [80, 0]
click at [256, 209] on div "Transport Kuehne Lots - DERE - MAUCHAMPS" at bounding box center [250, 209] width 129 height 6
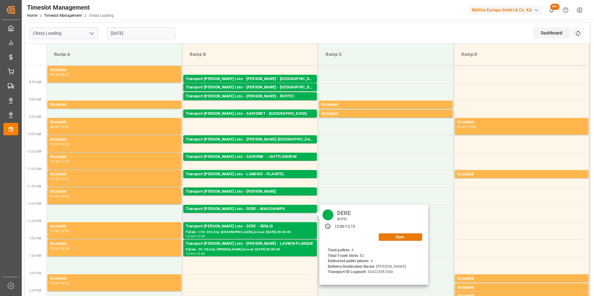
click at [394, 237] on button "Open" at bounding box center [400, 237] width 43 height 7
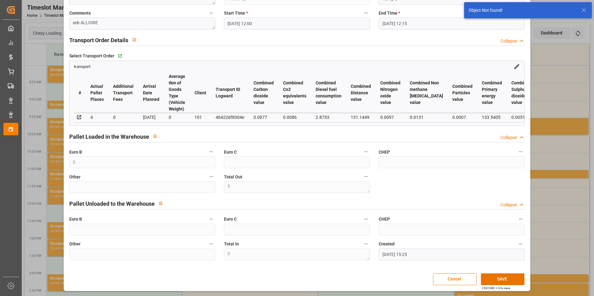
click at [544, 170] on div "Update Appointment code 360284631b3d Trucking company * DERE Business Partner (…" at bounding box center [297, 148] width 594 height 296
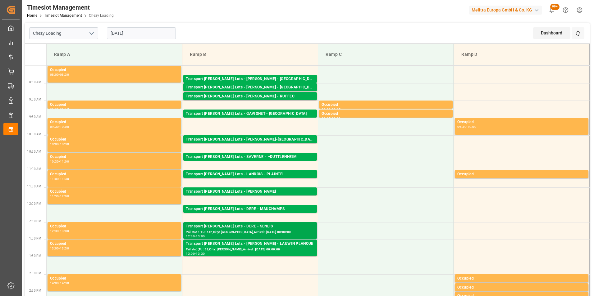
click at [252, 227] on div "Transport Kuehne Lots - DERE - SENLIS" at bounding box center [250, 227] width 129 height 6
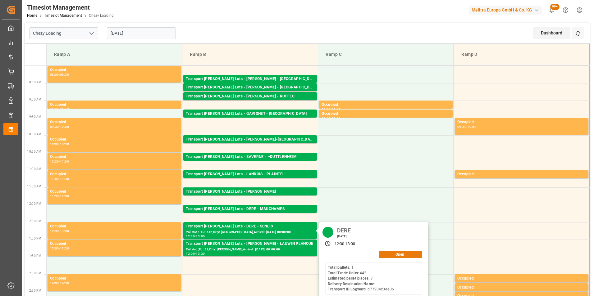
click at [403, 254] on button "Open" at bounding box center [400, 254] width 43 height 7
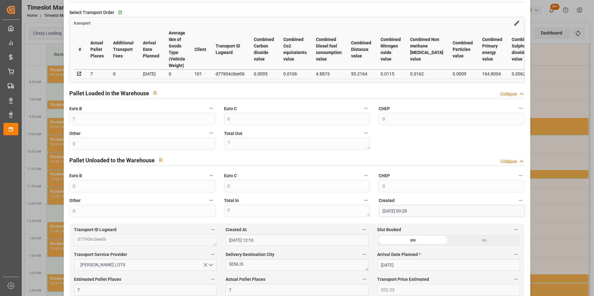
scroll to position [124, 0]
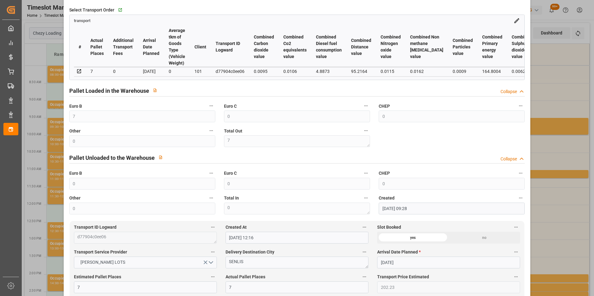
click at [553, 149] on div "Update Appointment code 87ffc0f6a4fc Trucking company * DERE Business Partner (…" at bounding box center [297, 148] width 594 height 296
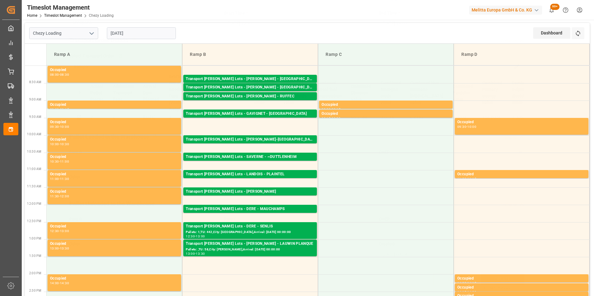
scroll to position [80, 0]
click at [253, 247] on div "Pallets: ,TU: 58,City: LAUWIN PLANQUE,Arrival: 2025-08-18 00:00:00" at bounding box center [250, 249] width 129 height 5
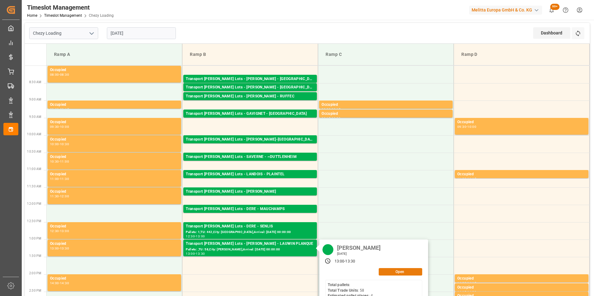
click at [386, 273] on button "Open" at bounding box center [400, 271] width 43 height 7
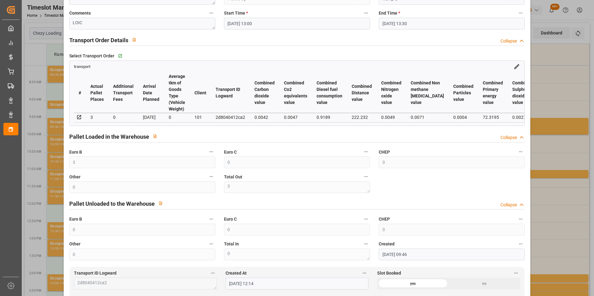
scroll to position [62, 0]
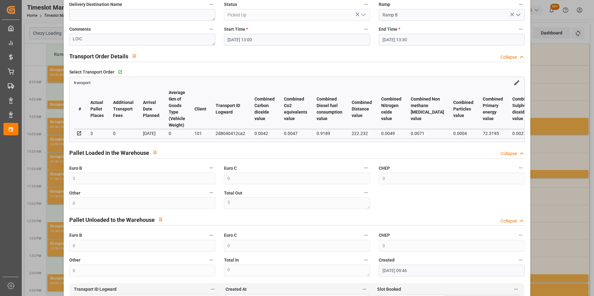
click at [536, 137] on div "Update Appointment code 73913f780d20 Trucking company * LEBLANC Business Partne…" at bounding box center [297, 148] width 594 height 296
